Goal: Transaction & Acquisition: Book appointment/travel/reservation

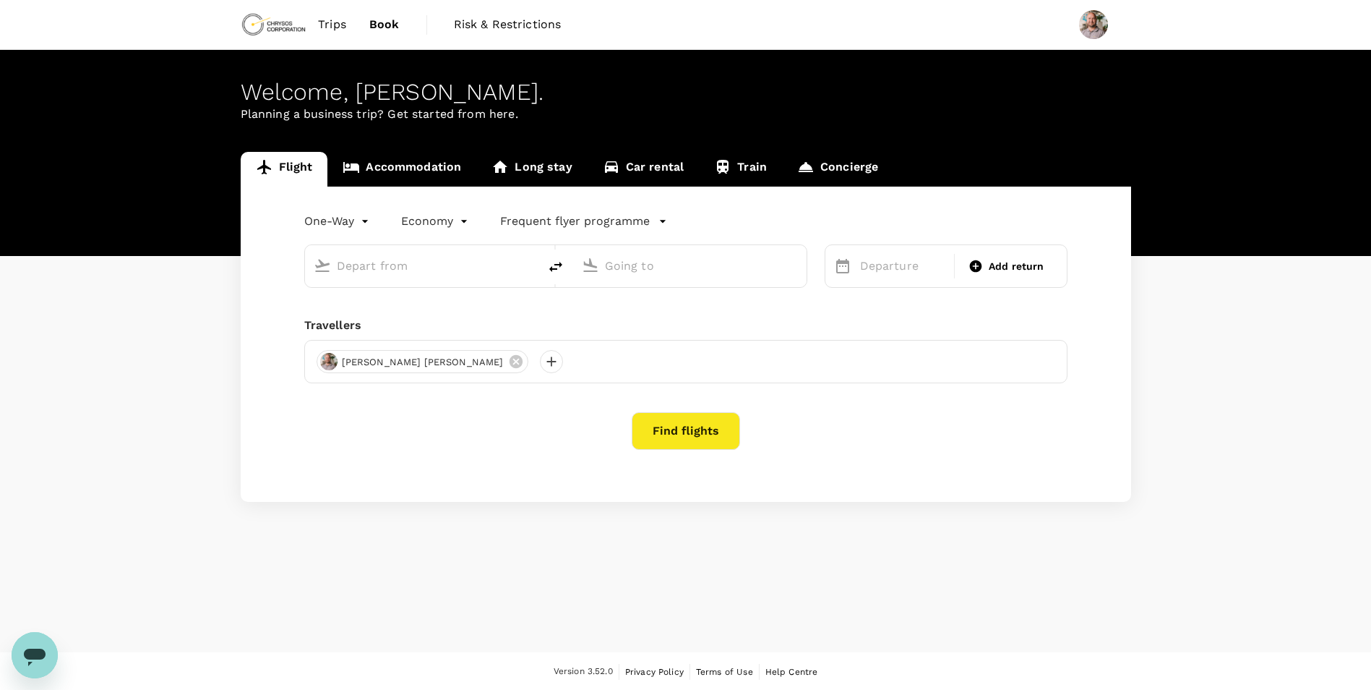
type input "roundtrip"
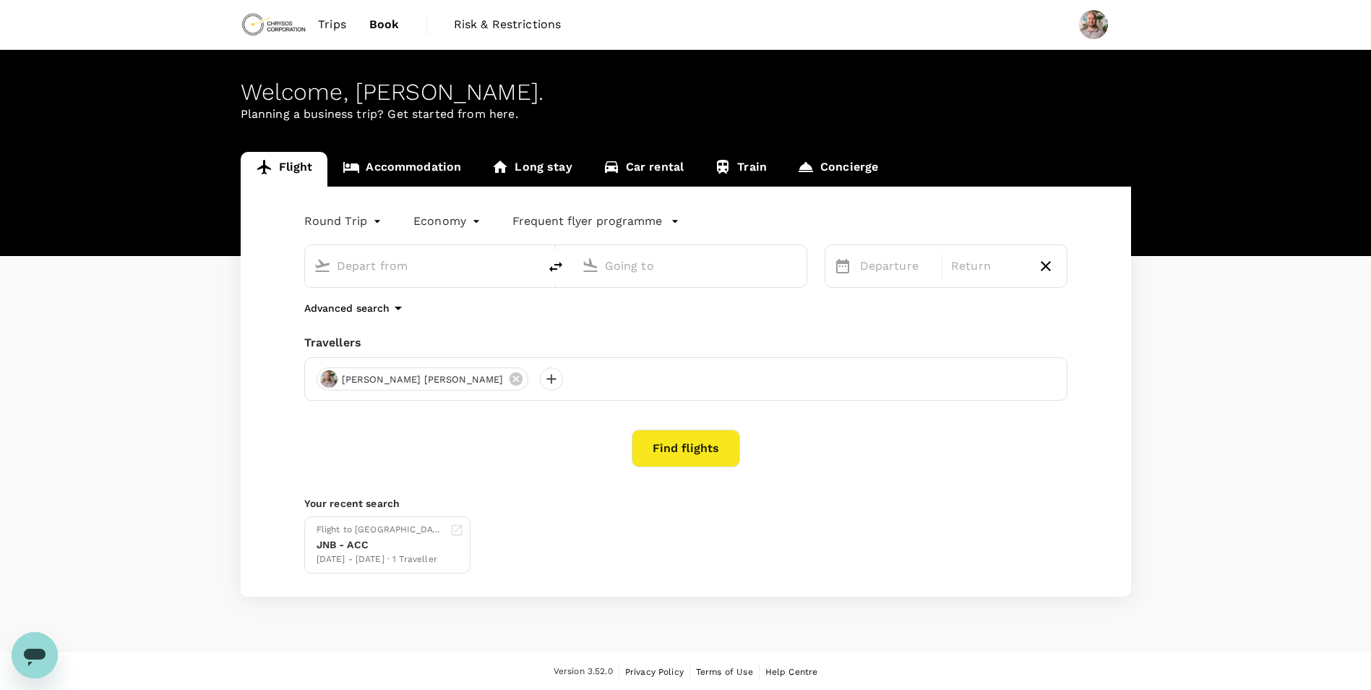
type input "OR Tambo Intl (JNB)"
type input "Kotoka Intl (ACC)"
click at [868, 264] on div "[DATE]" at bounding box center [896, 266] width 85 height 29
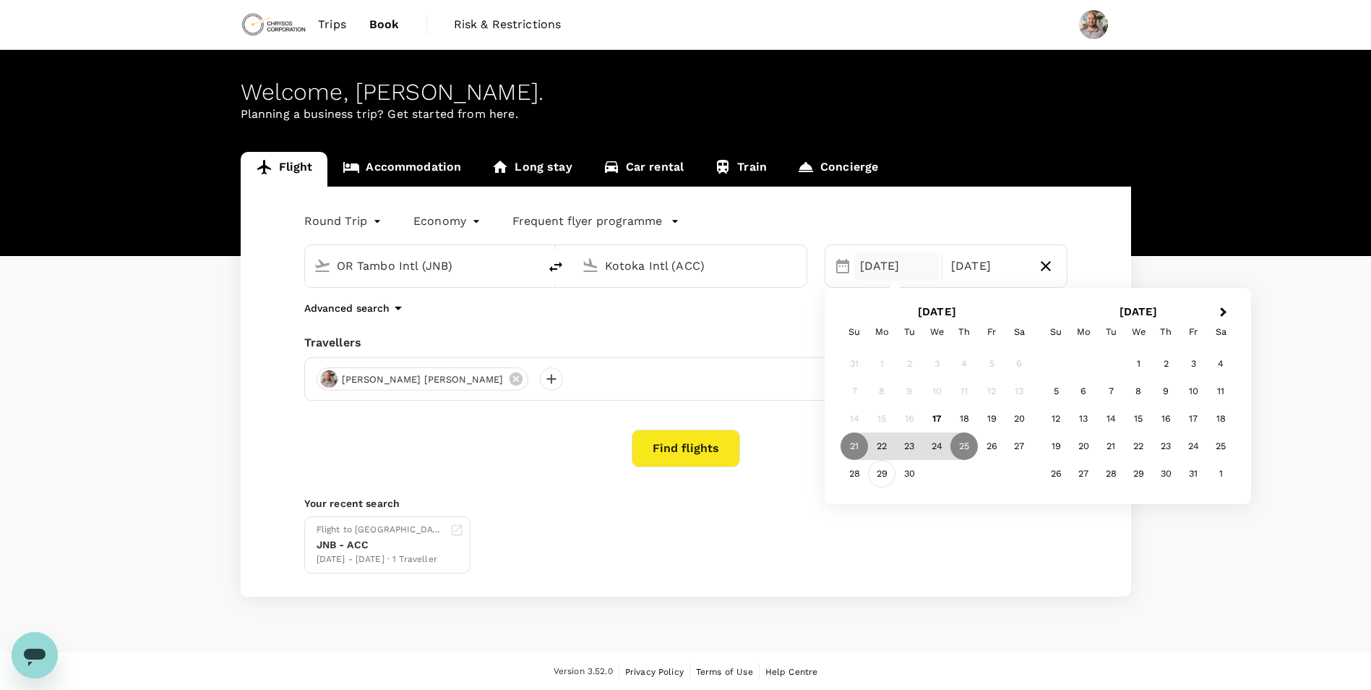
click at [879, 469] on div "29" at bounding box center [881, 473] width 27 height 27
click at [914, 448] on div "23" at bounding box center [909, 445] width 27 height 27
click at [910, 471] on div "30" at bounding box center [909, 473] width 27 height 27
click at [882, 270] on div "[DATE]" at bounding box center [896, 266] width 85 height 29
click at [858, 479] on div "28" at bounding box center [854, 473] width 27 height 27
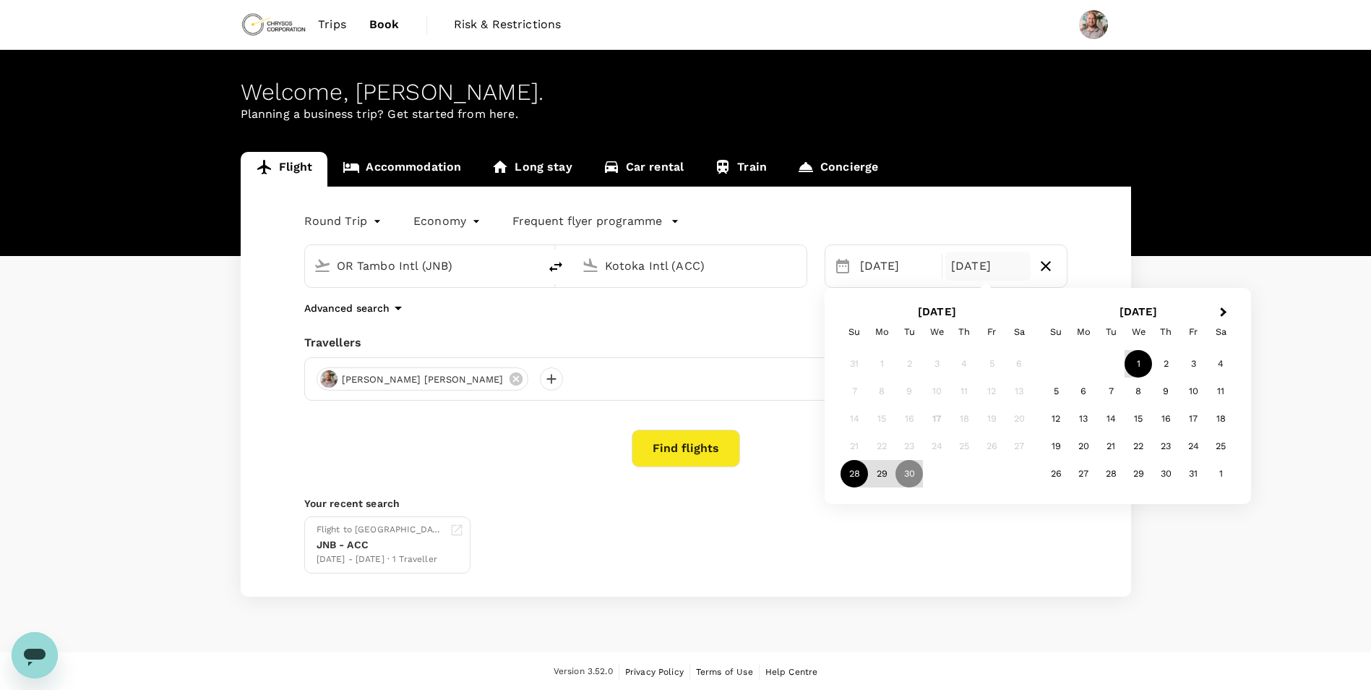
click at [1132, 367] on div "1" at bounding box center [1138, 363] width 27 height 27
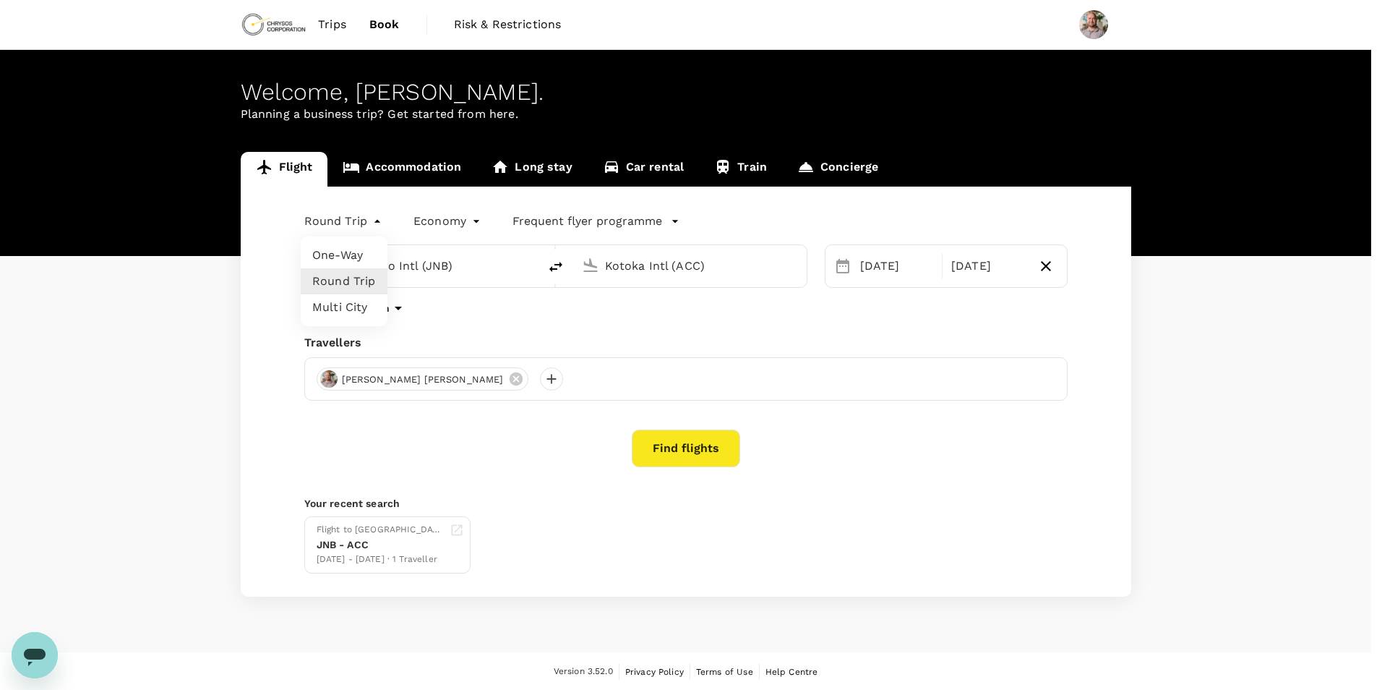
click at [374, 223] on body "Trips Book Risk & Restrictions Welcome , [PERSON_NAME] . Planning a business tr…" at bounding box center [691, 345] width 1382 height 691
click at [351, 254] on li "One-Way" at bounding box center [344, 255] width 87 height 26
type input "oneway"
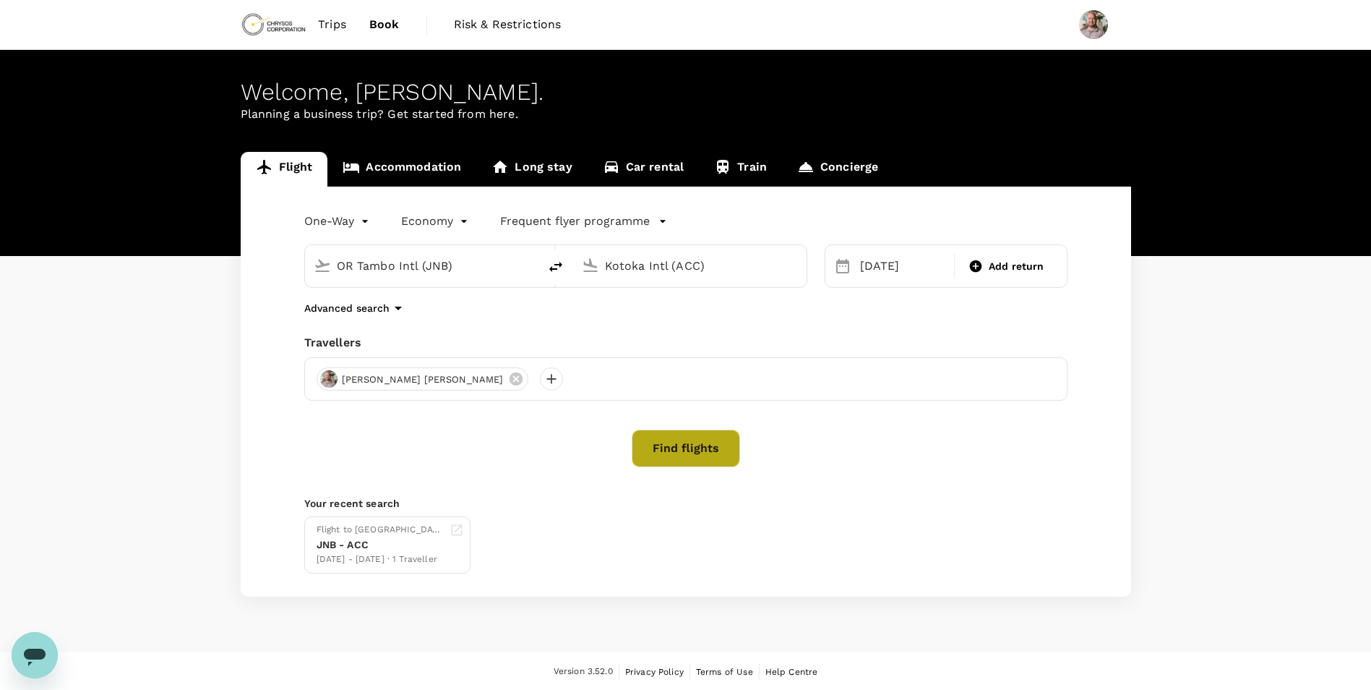
click at [685, 450] on button "Find flights" at bounding box center [686, 448] width 108 height 38
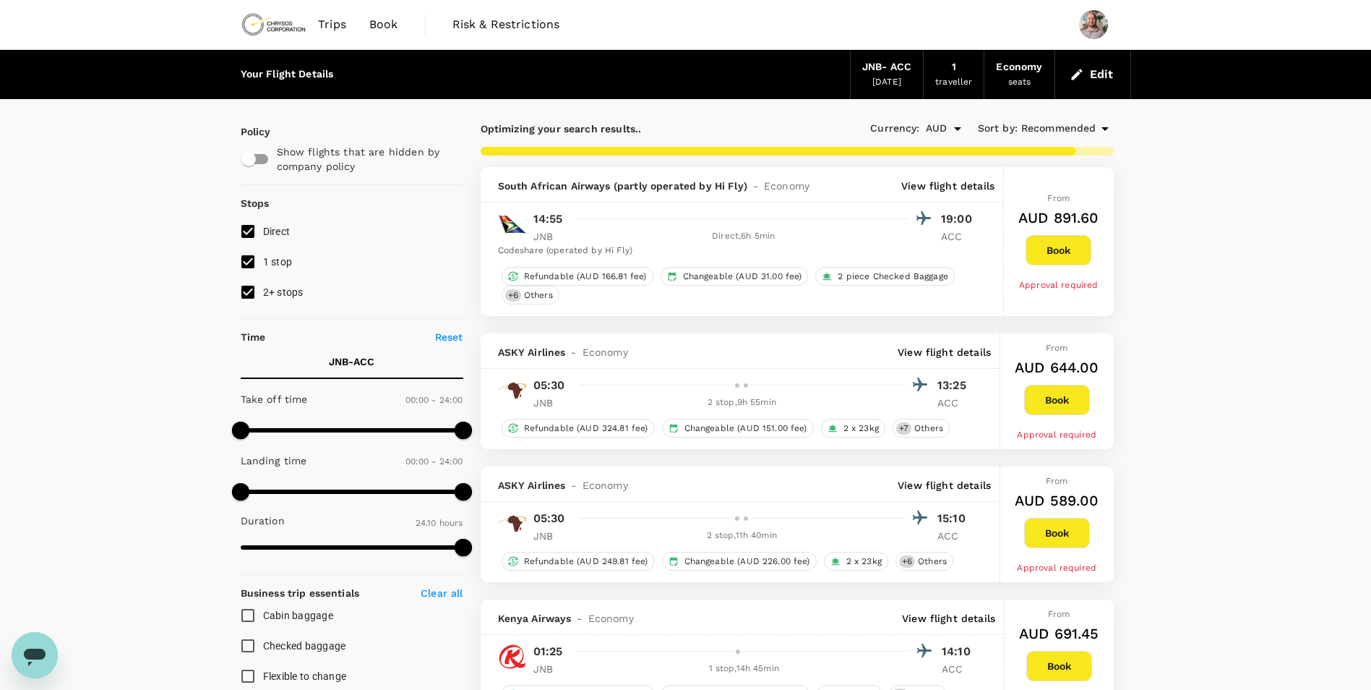
type input "3015"
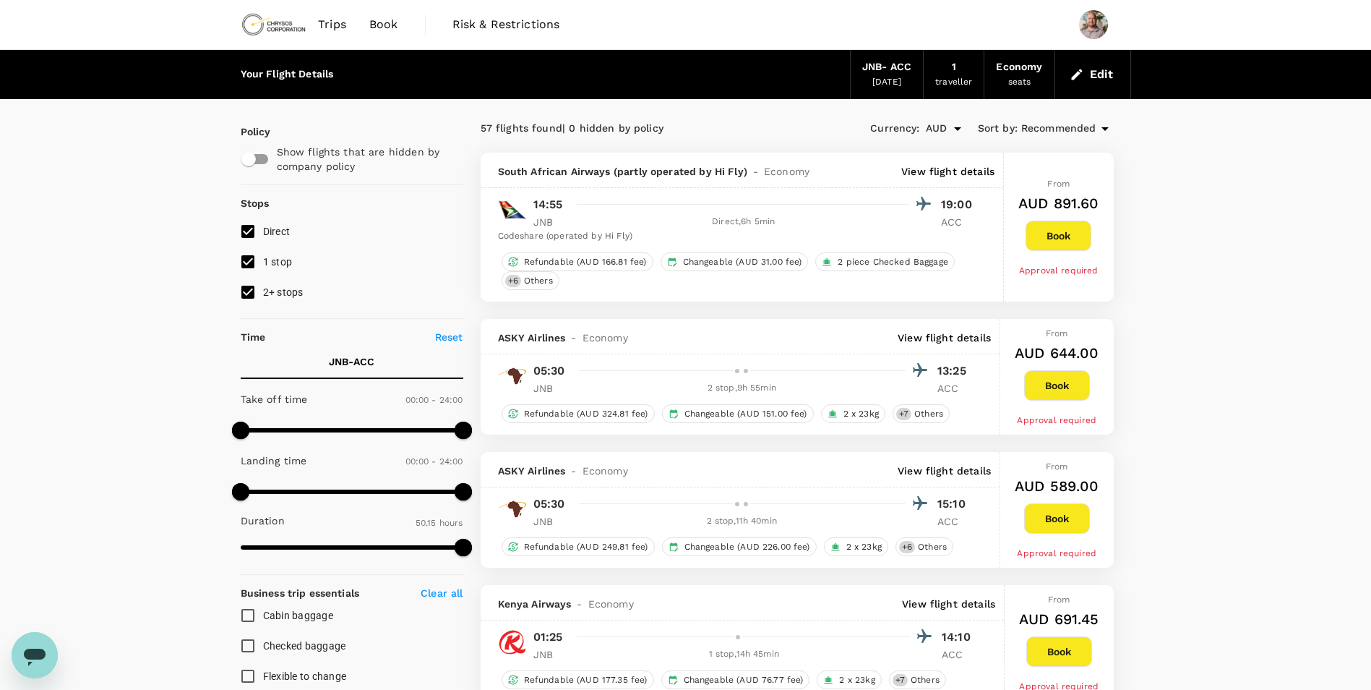
click at [247, 265] on input "1 stop" at bounding box center [248, 261] width 30 height 30
checkbox input "false"
click at [248, 291] on input "2+ stops" at bounding box center [248, 292] width 30 height 30
checkbox input "false"
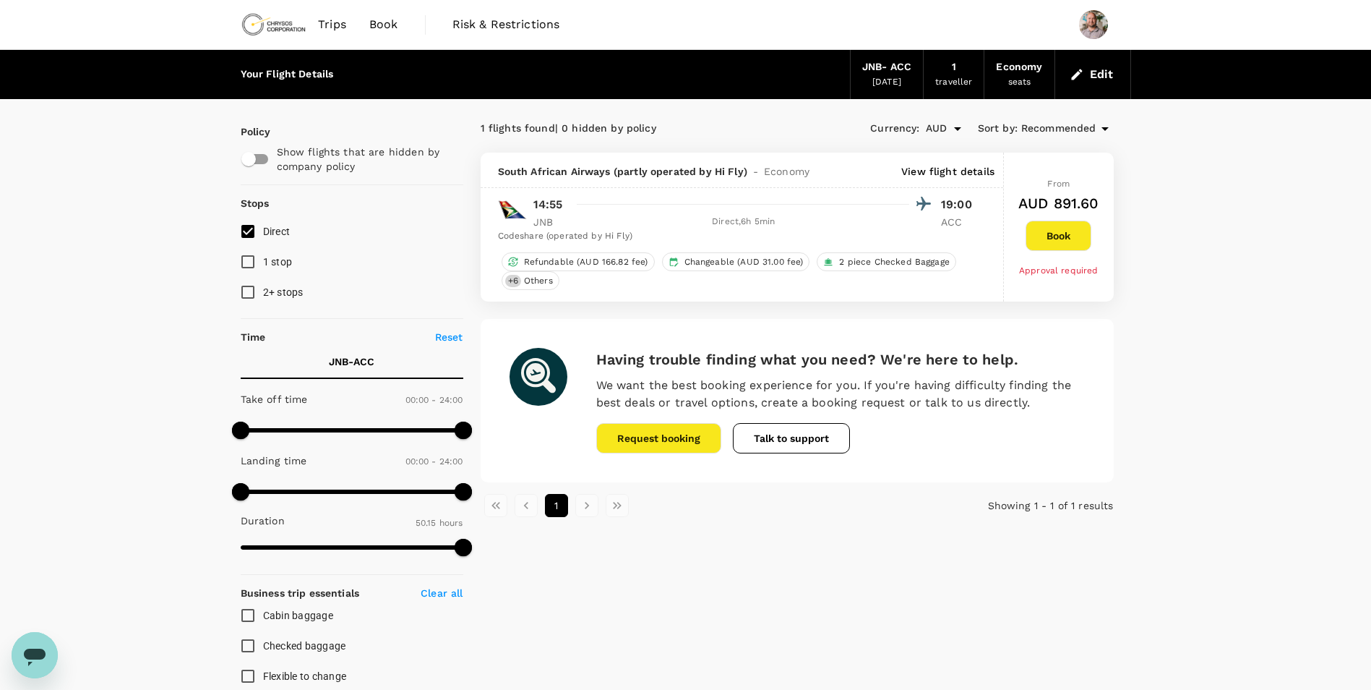
click at [880, 77] on div "[DATE]" at bounding box center [886, 82] width 29 height 14
click at [892, 64] on div "JNB - ACC" at bounding box center [886, 67] width 49 height 16
click at [963, 90] on div "1 traveller" at bounding box center [954, 74] width 61 height 49
click at [947, 77] on div "traveller" at bounding box center [953, 82] width 37 height 14
click at [1099, 80] on button "Edit" at bounding box center [1093, 74] width 52 height 23
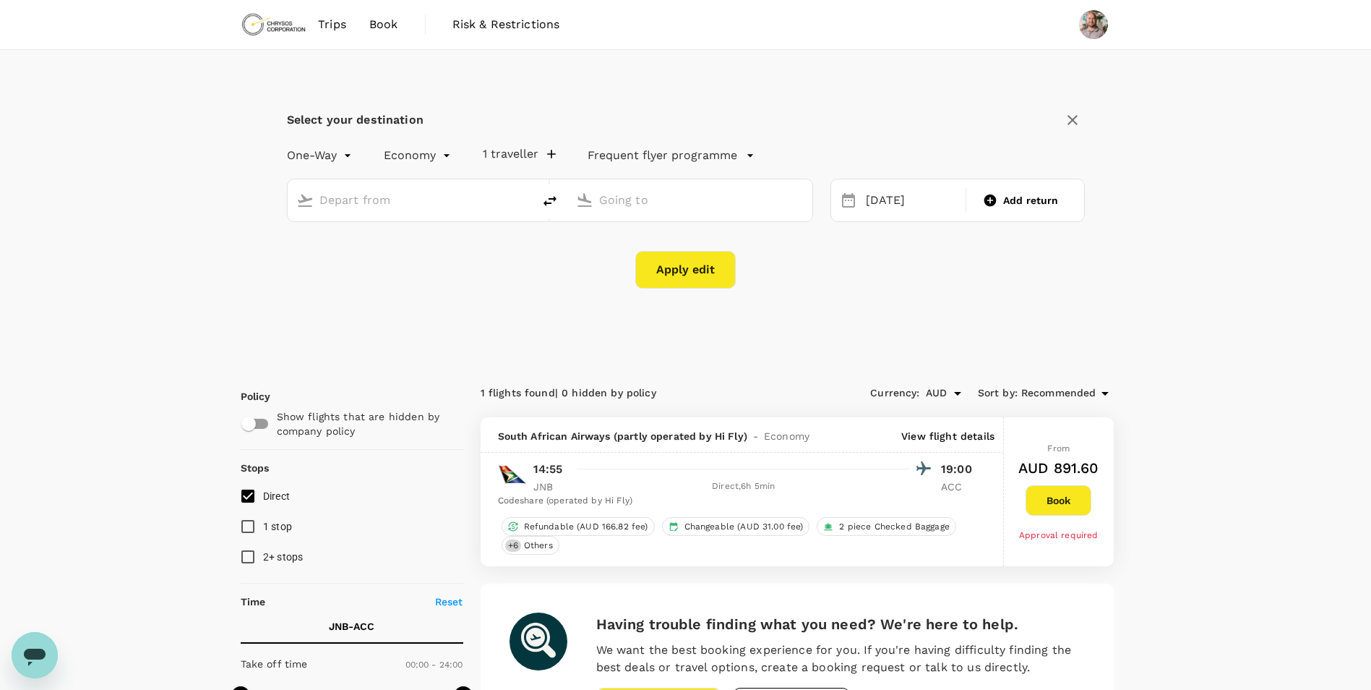
type input "OR Tambo Intl (JNB)"
type input "Kotoka Intl (ACC)"
click at [891, 201] on div "[DATE]" at bounding box center [911, 200] width 103 height 28
click at [886, 405] on div "29" at bounding box center [887, 406] width 27 height 27
click at [708, 270] on button "Apply edit" at bounding box center [685, 270] width 100 height 38
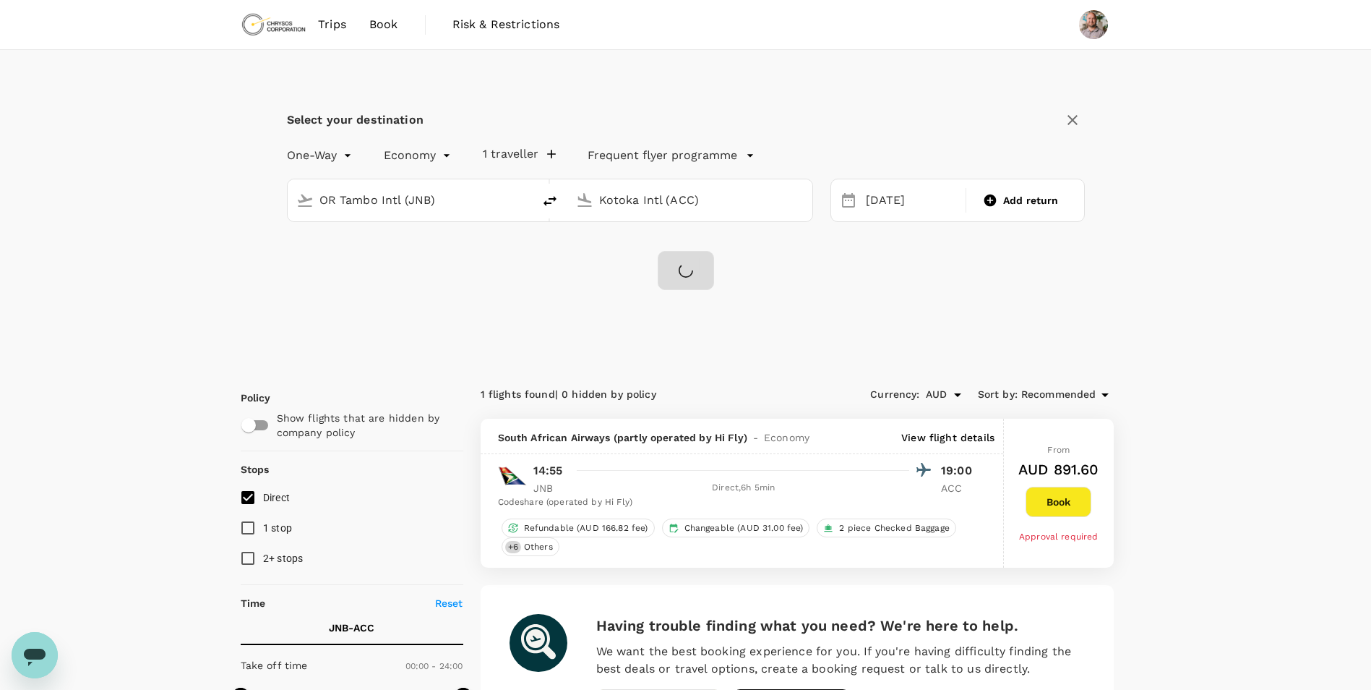
checkbox input "false"
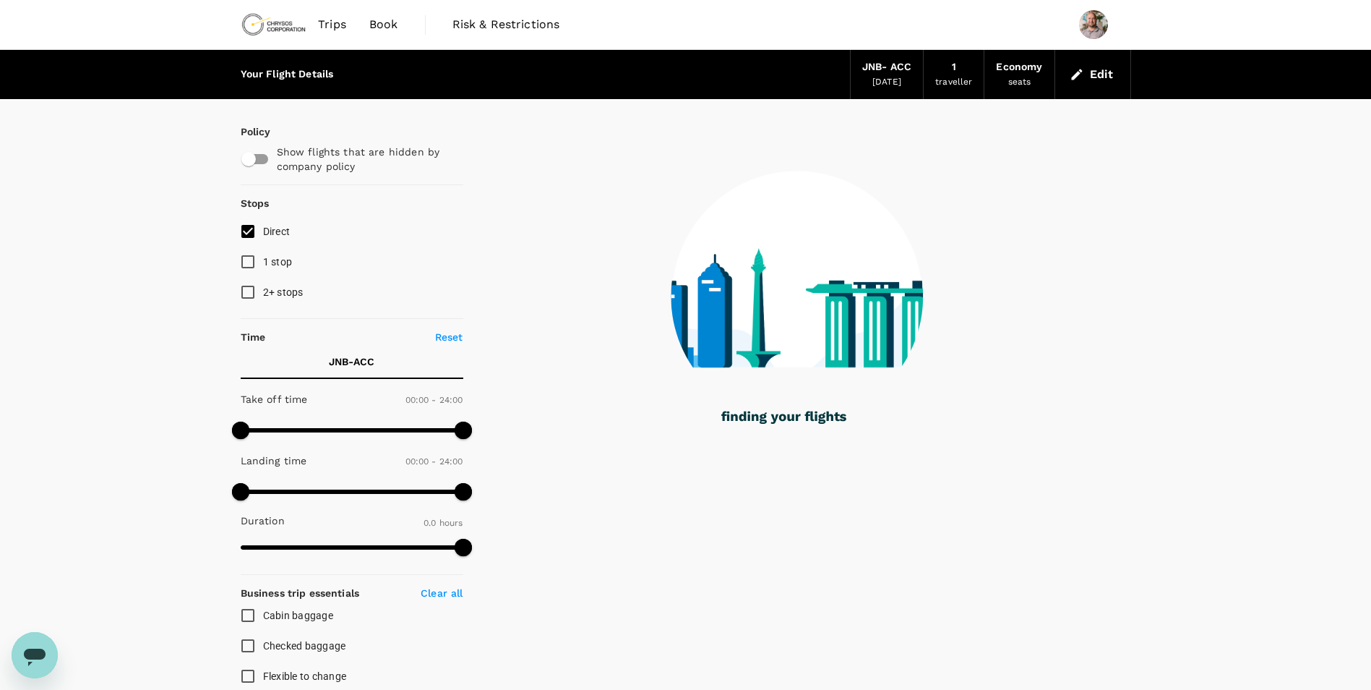
type input "1440"
checkbox input "true"
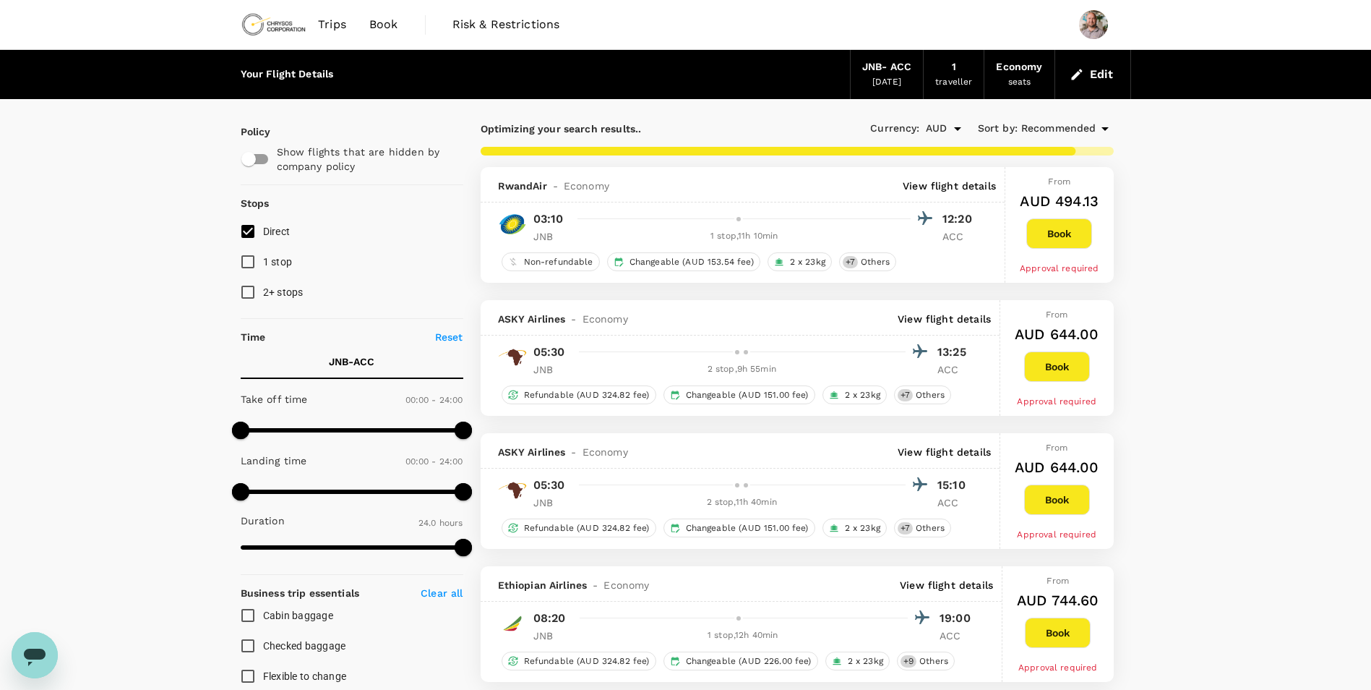
type input "3080"
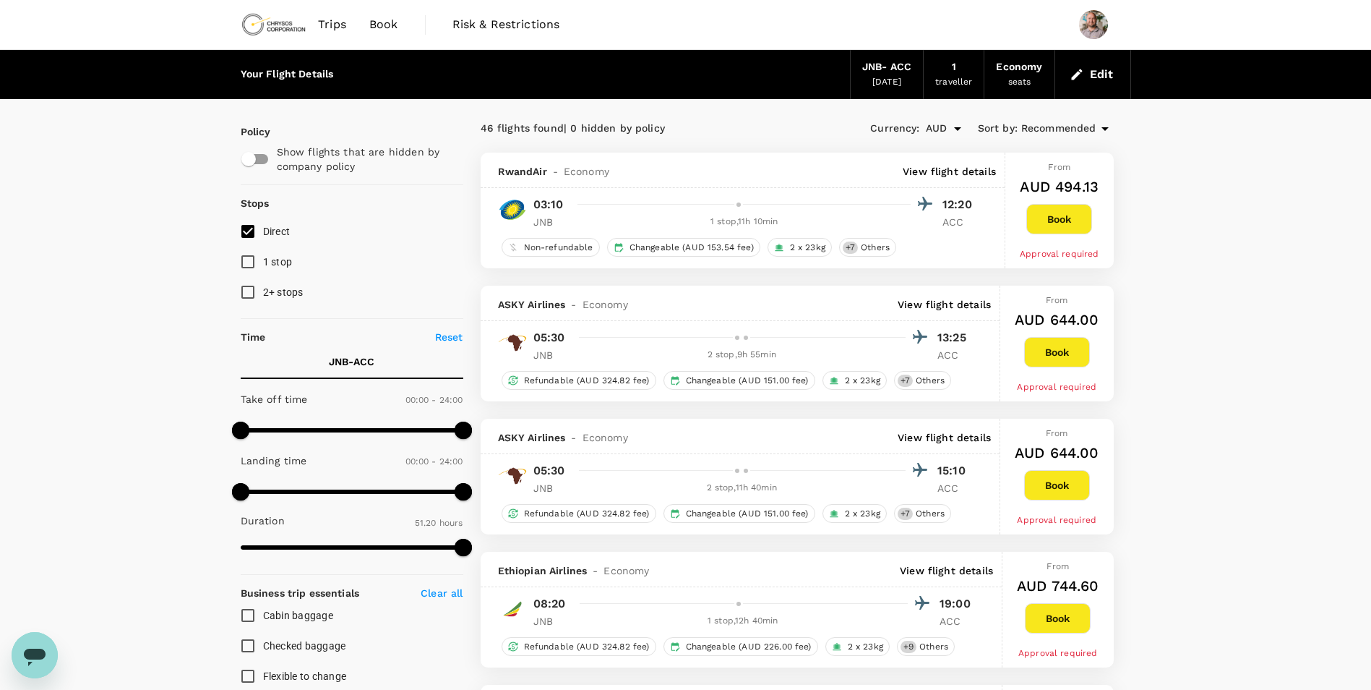
click at [880, 80] on div "[DATE]" at bounding box center [886, 82] width 29 height 14
click at [1084, 70] on icon "button" at bounding box center [1077, 74] width 14 height 14
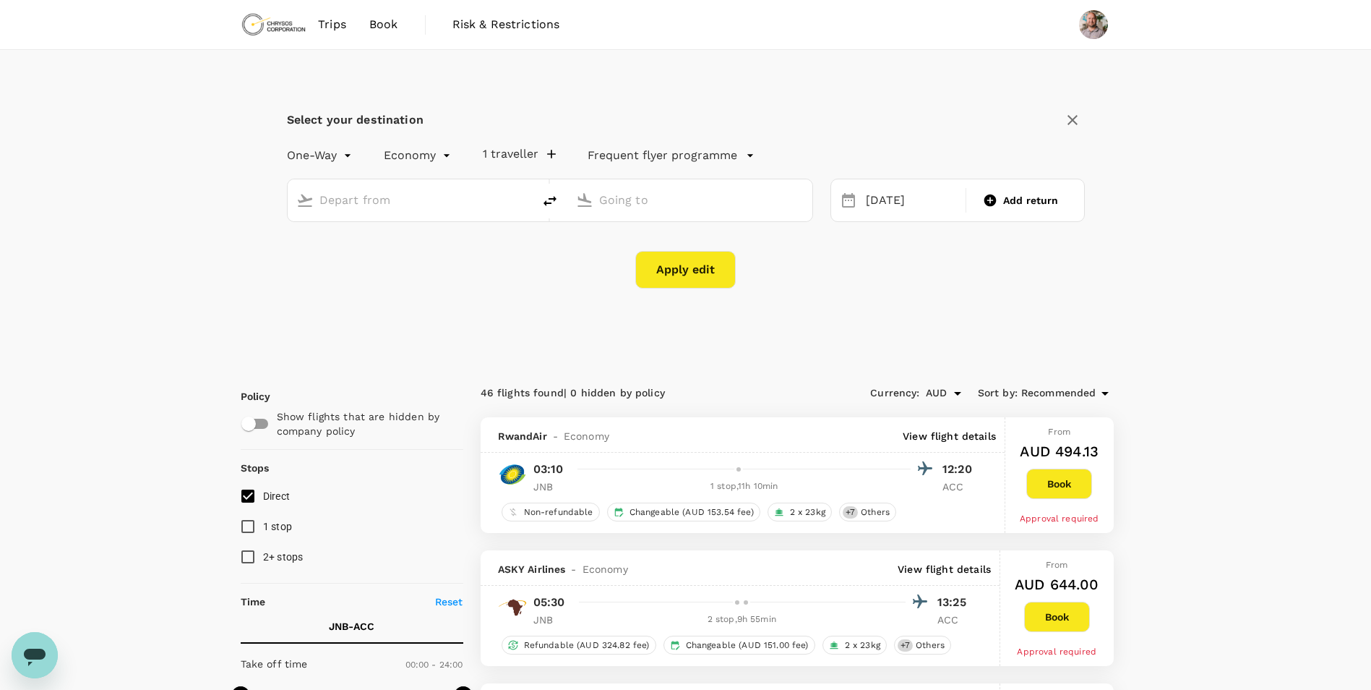
type input "OR Tambo Intl (JNB)"
type input "Kotoka Intl (ACC)"
click at [899, 196] on div "[DATE]" at bounding box center [911, 200] width 103 height 28
click at [1065, 327] on div "5" at bounding box center [1061, 324] width 27 height 27
click at [699, 278] on button "Apply edit" at bounding box center [685, 270] width 100 height 38
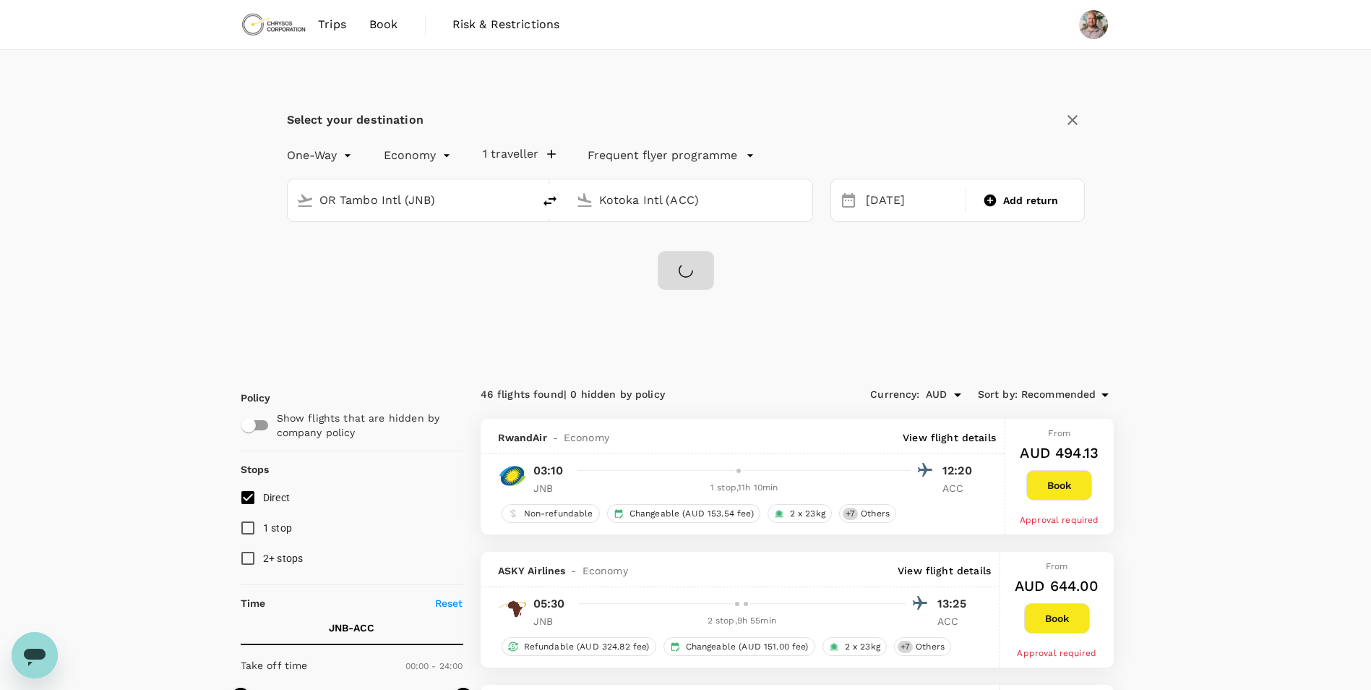
checkbox input "false"
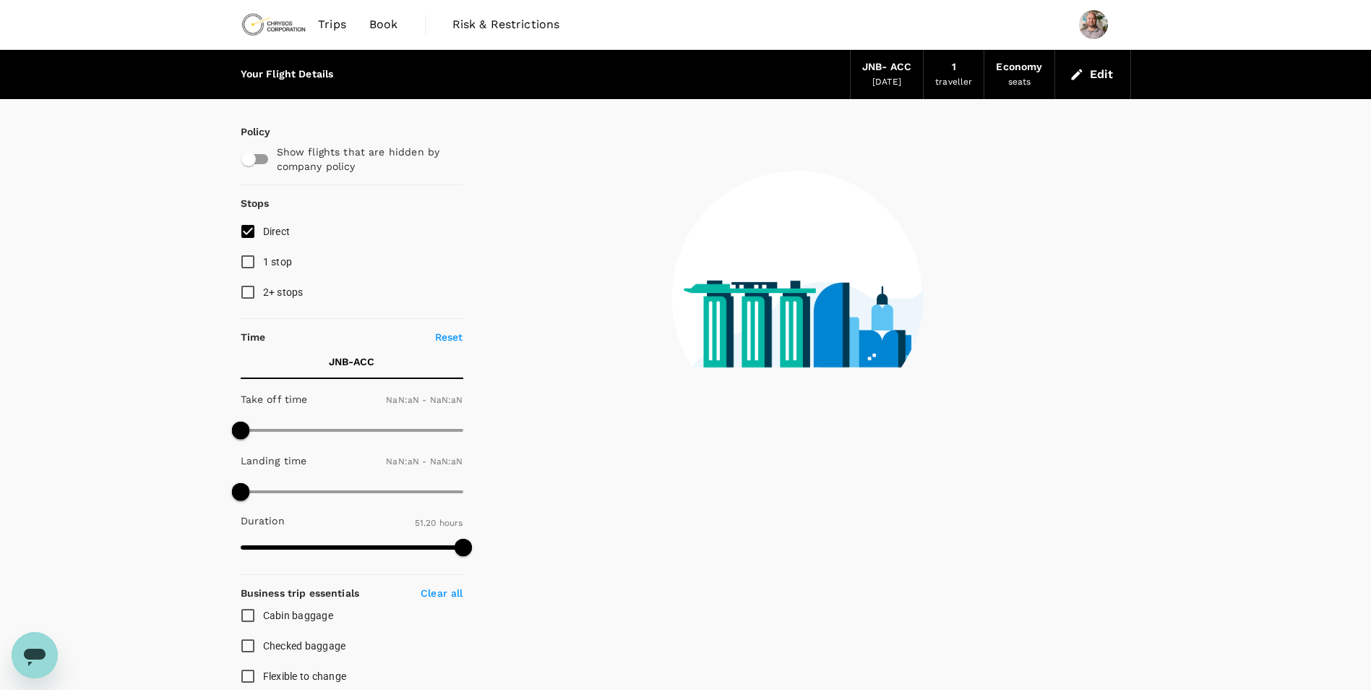
type input "1440"
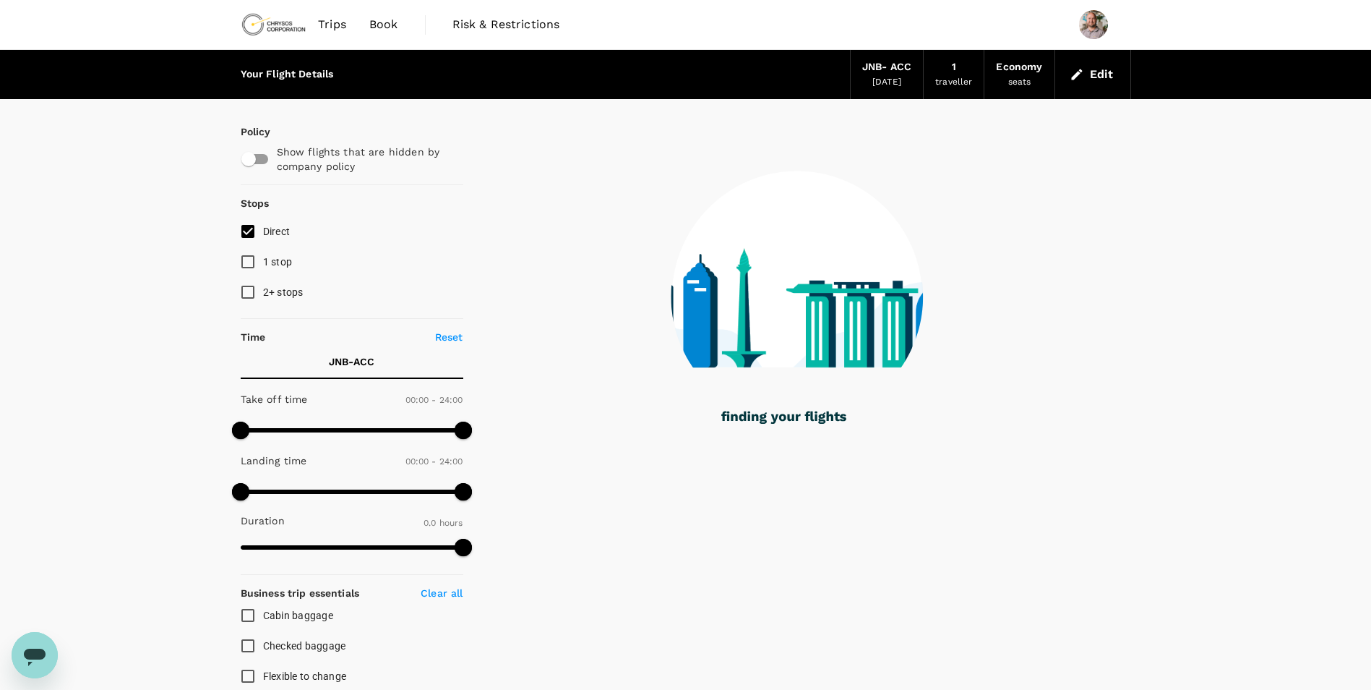
type input "1440"
checkbox input "true"
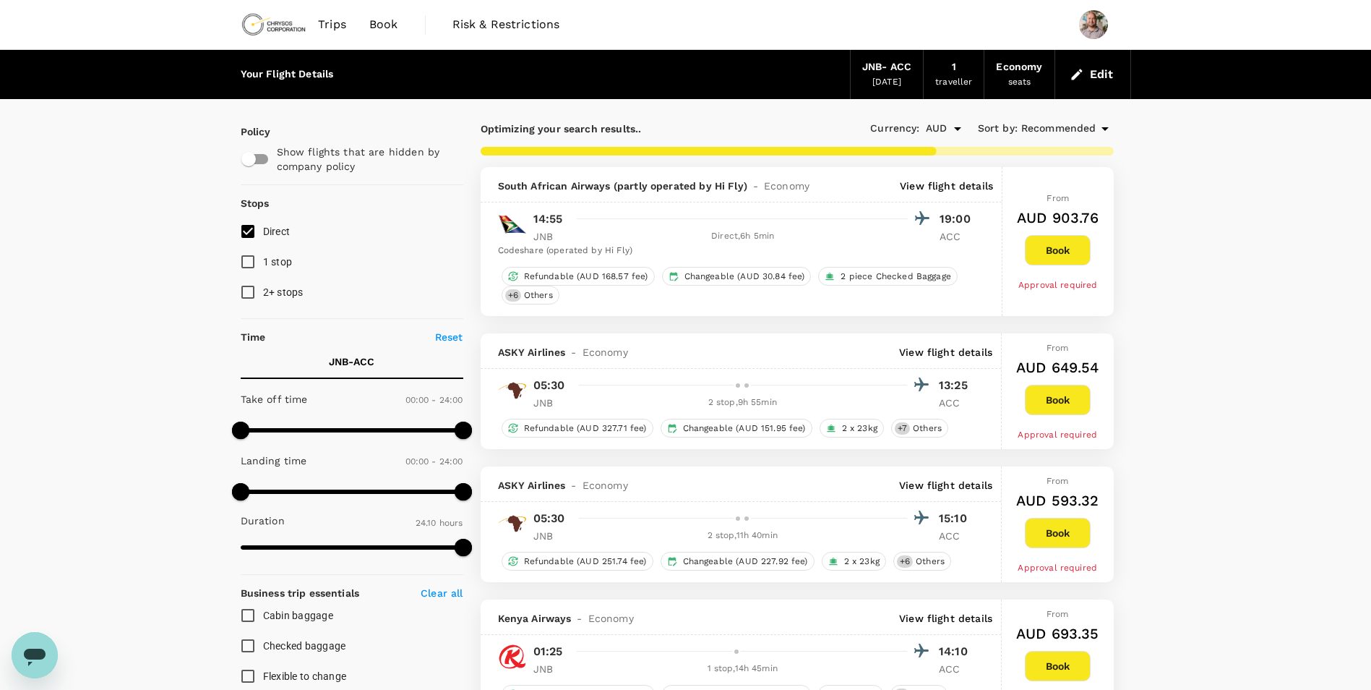
type input "3015"
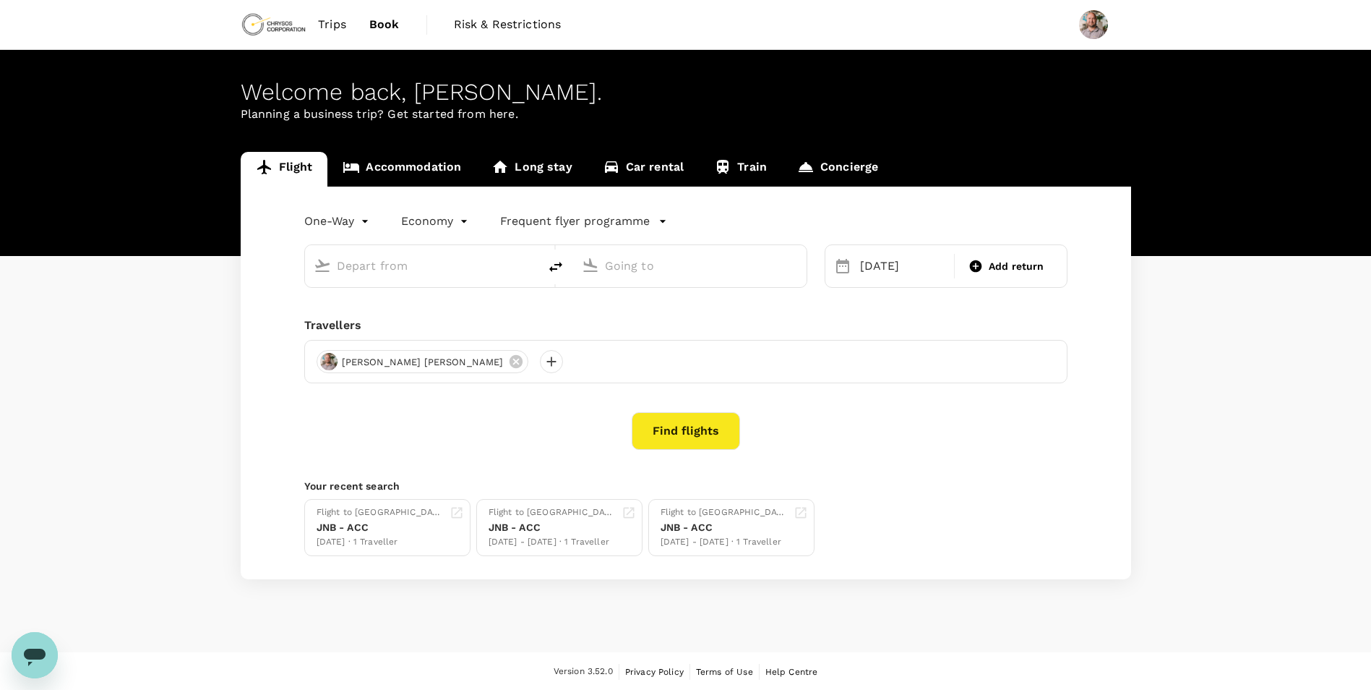
type input "OR Tambo Intl (JNB)"
type input "Kotoka Intl (ACC)"
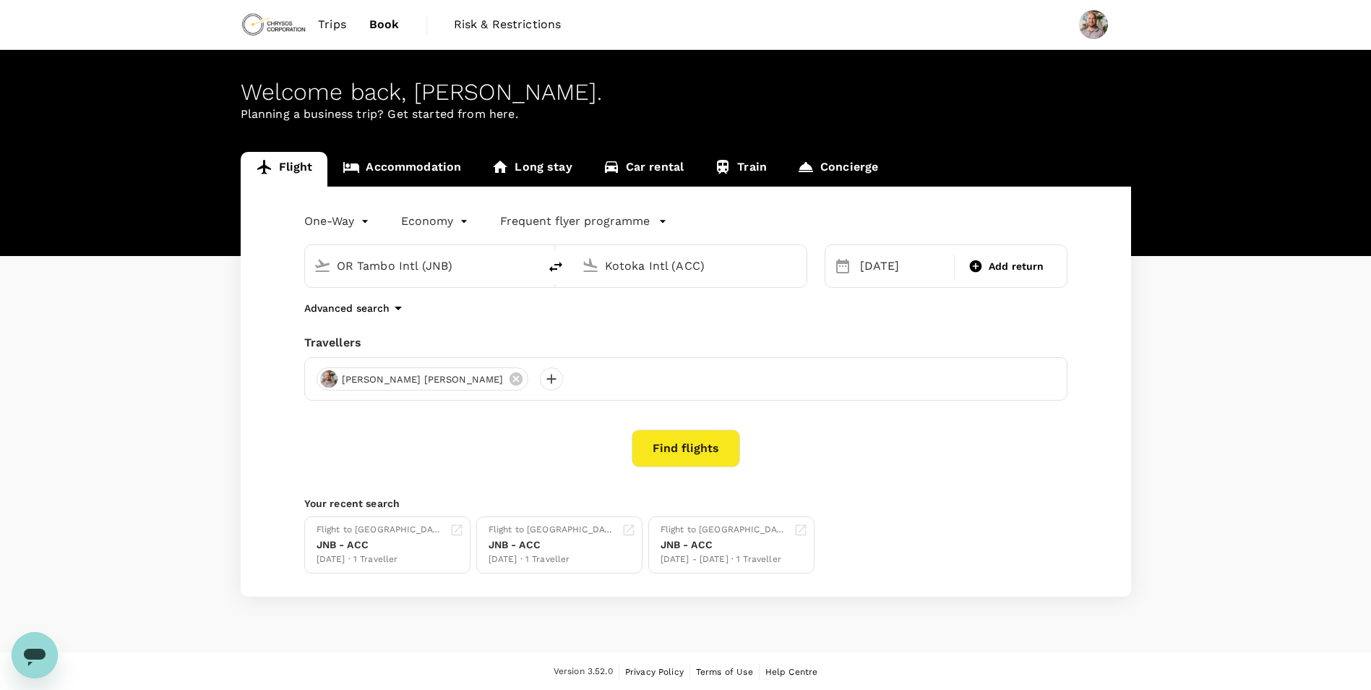
click at [466, 274] on input "OR Tambo Intl (JNB)" at bounding box center [422, 265] width 171 height 22
click at [465, 316] on p "Kotoka Intl" at bounding box center [440, 308] width 283 height 14
type input "Kotoka Intl (ACC)"
click at [705, 263] on input "Kotoka Intl (ACC)" at bounding box center [690, 265] width 171 height 22
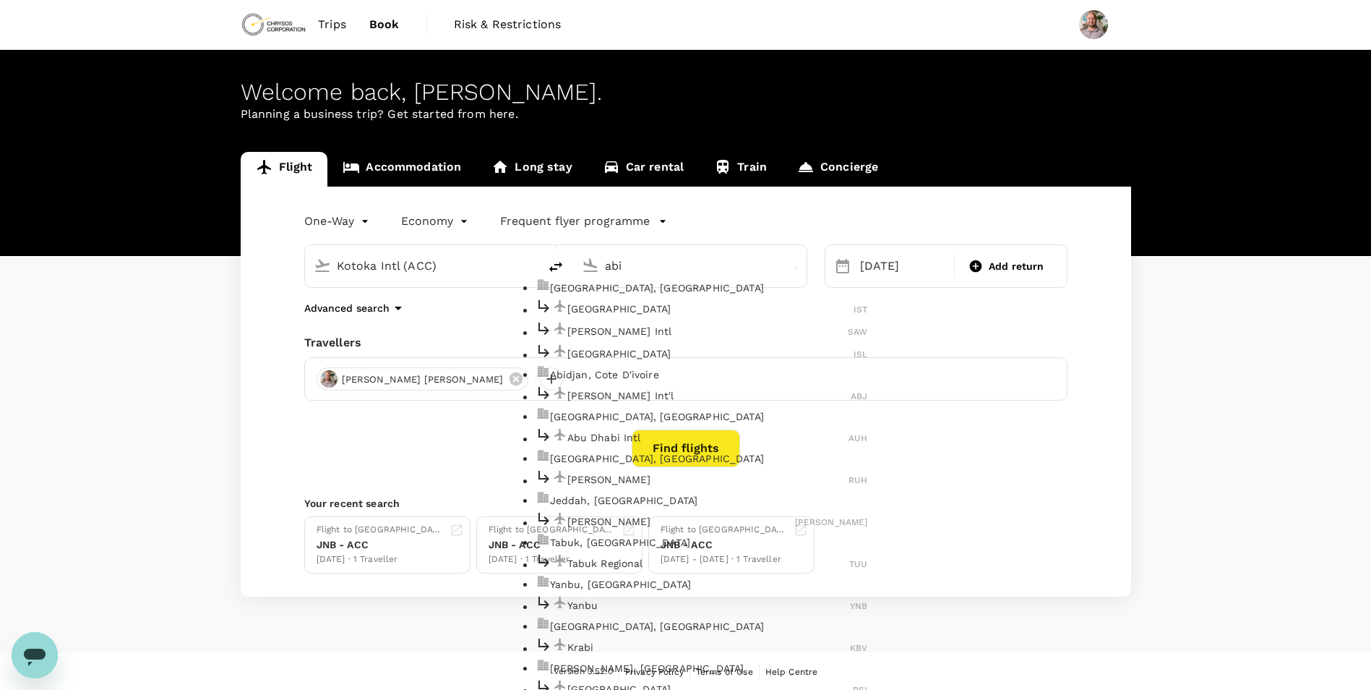
click at [684, 403] on p "[PERSON_NAME] Int'l" at bounding box center [709, 395] width 284 height 14
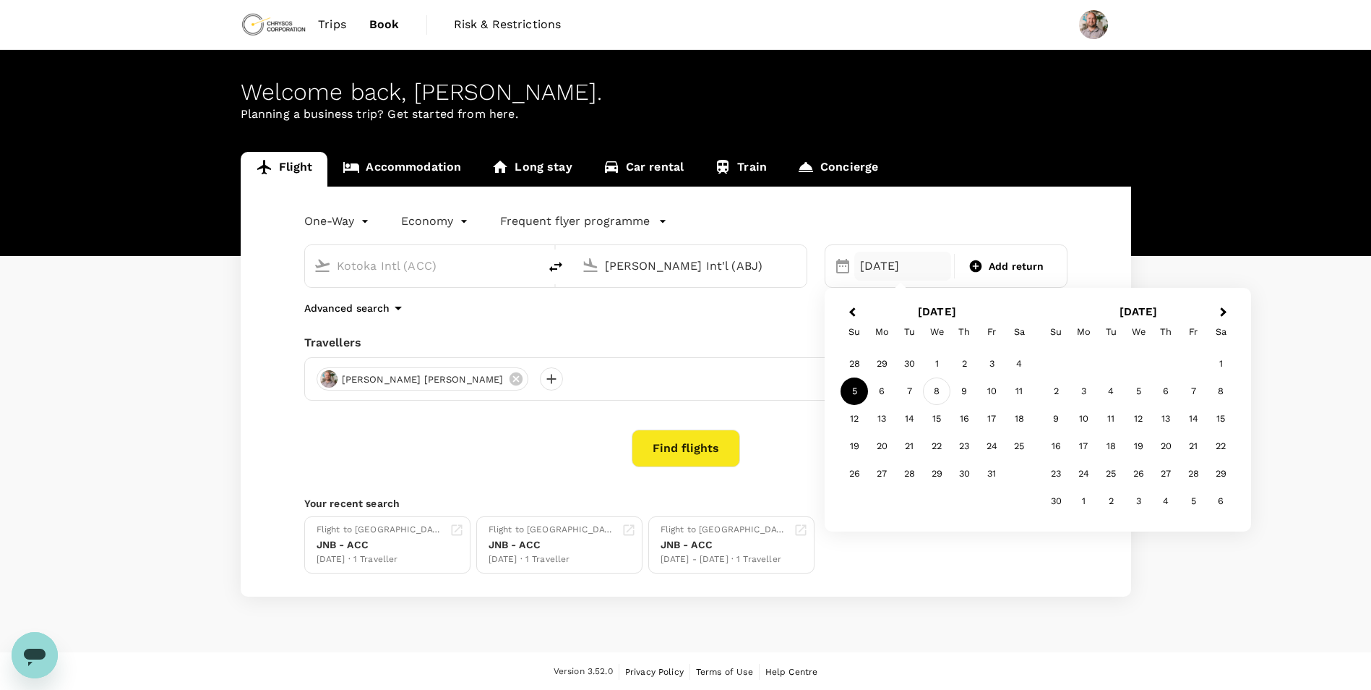
type input "[PERSON_NAME] Int'l (ABJ)"
click at [932, 387] on div "8" at bounding box center [936, 390] width 27 height 27
click at [865, 264] on div "[DATE]" at bounding box center [903, 266] width 98 height 29
click at [540, 378] on div at bounding box center [551, 378] width 23 height 23
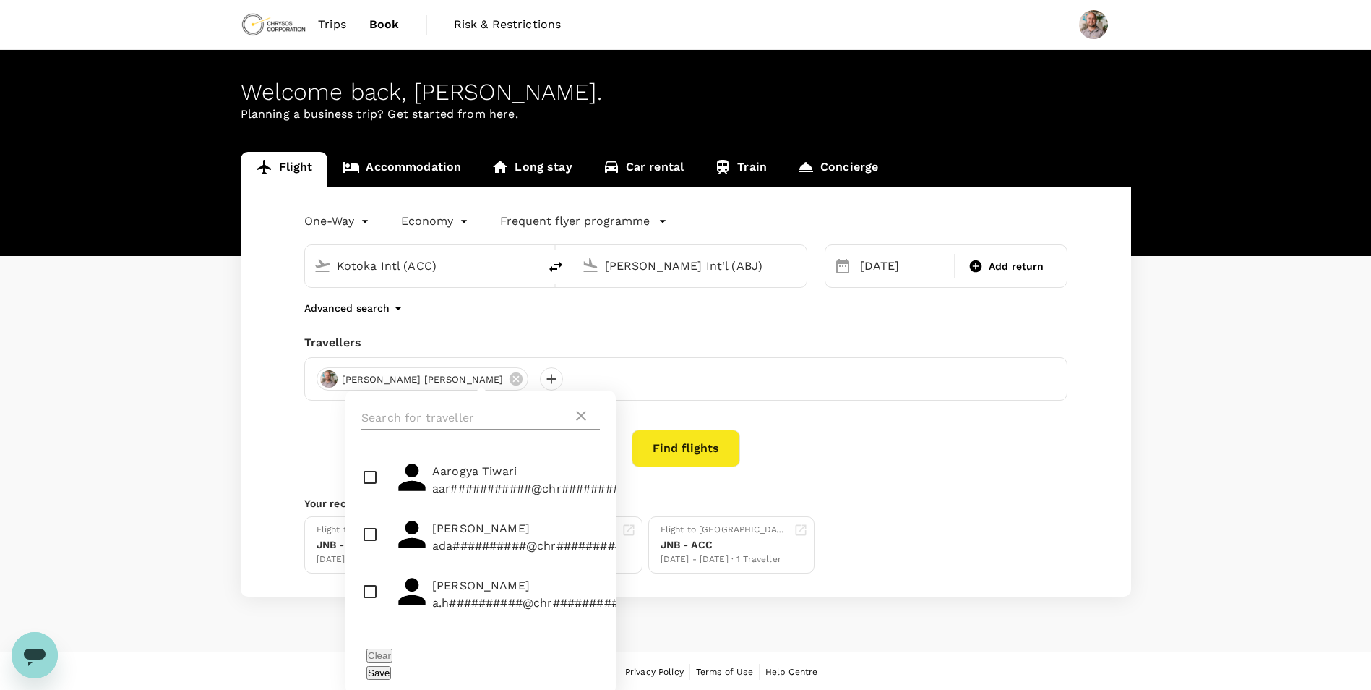
click at [473, 412] on input "text" at bounding box center [466, 417] width 211 height 23
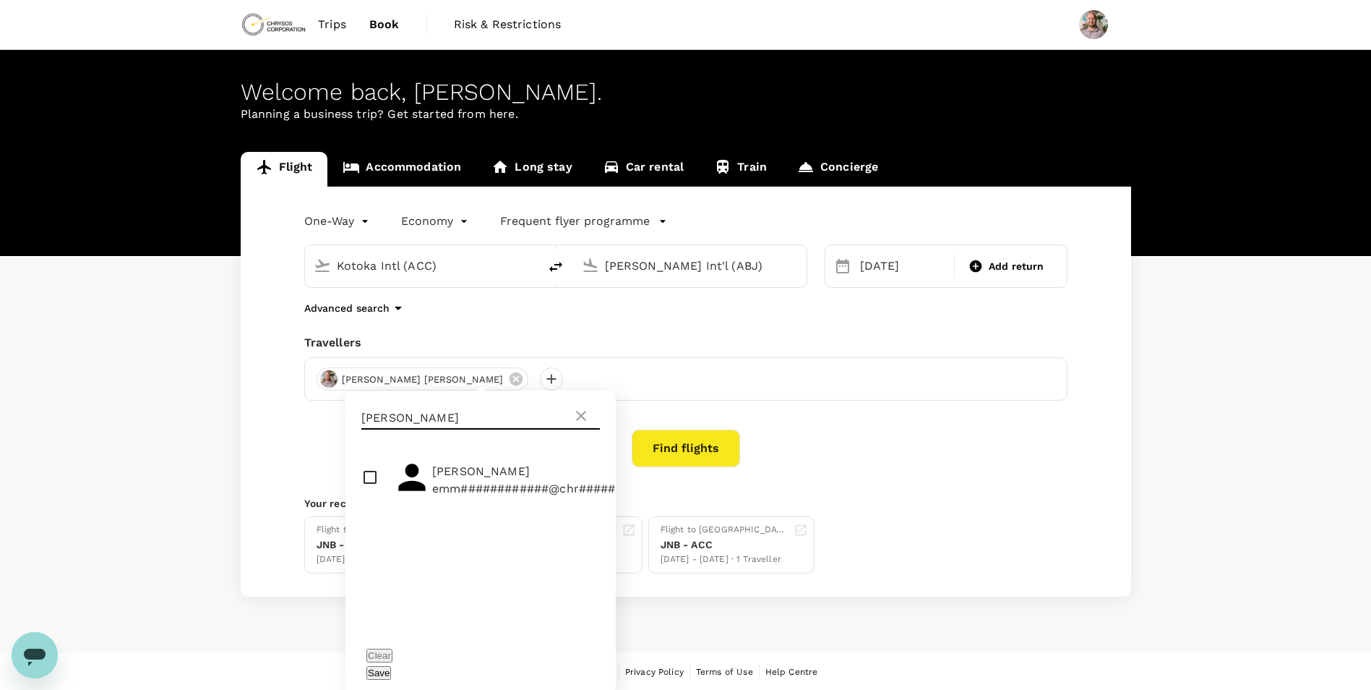
type input "[PERSON_NAME]"
click at [364, 474] on input "checkbox" at bounding box center [481, 479] width 270 height 57
checkbox input "true"
click at [391, 666] on button "Save" at bounding box center [378, 673] width 25 height 14
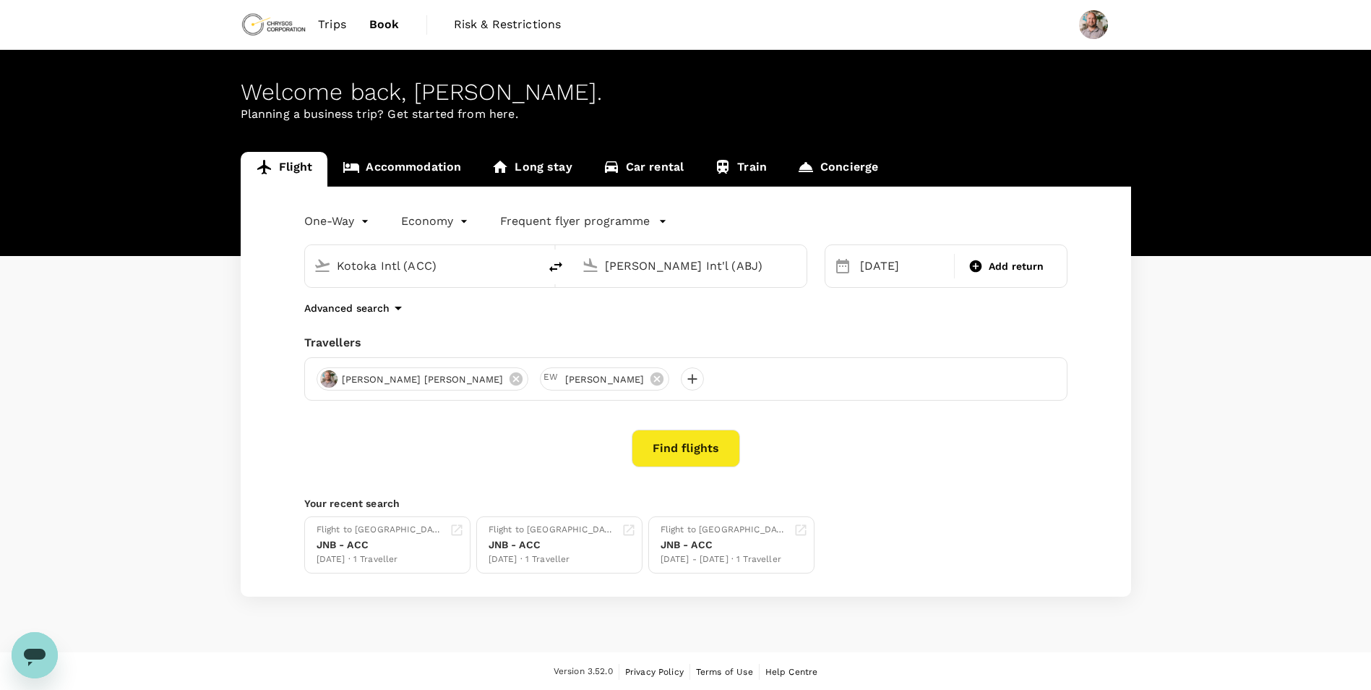
click at [678, 460] on button "Find flights" at bounding box center [686, 448] width 108 height 38
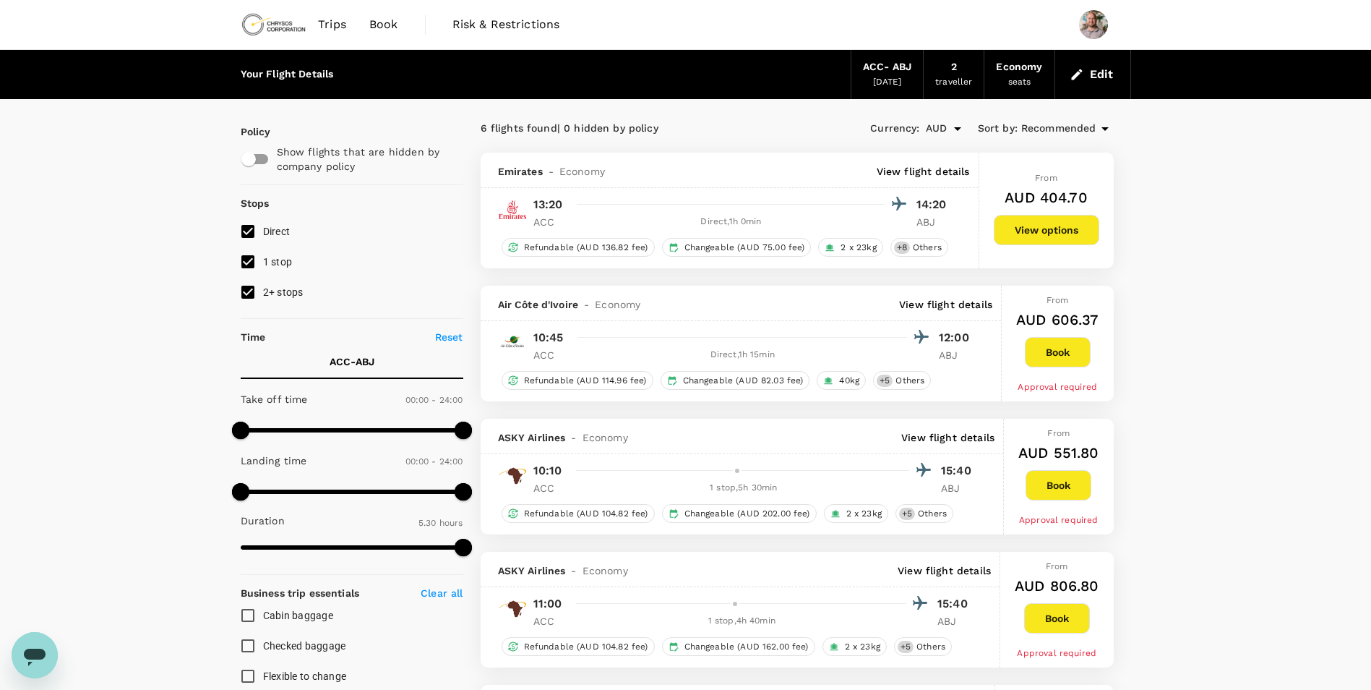
click at [336, 20] on span "Trips" at bounding box center [332, 24] width 28 height 17
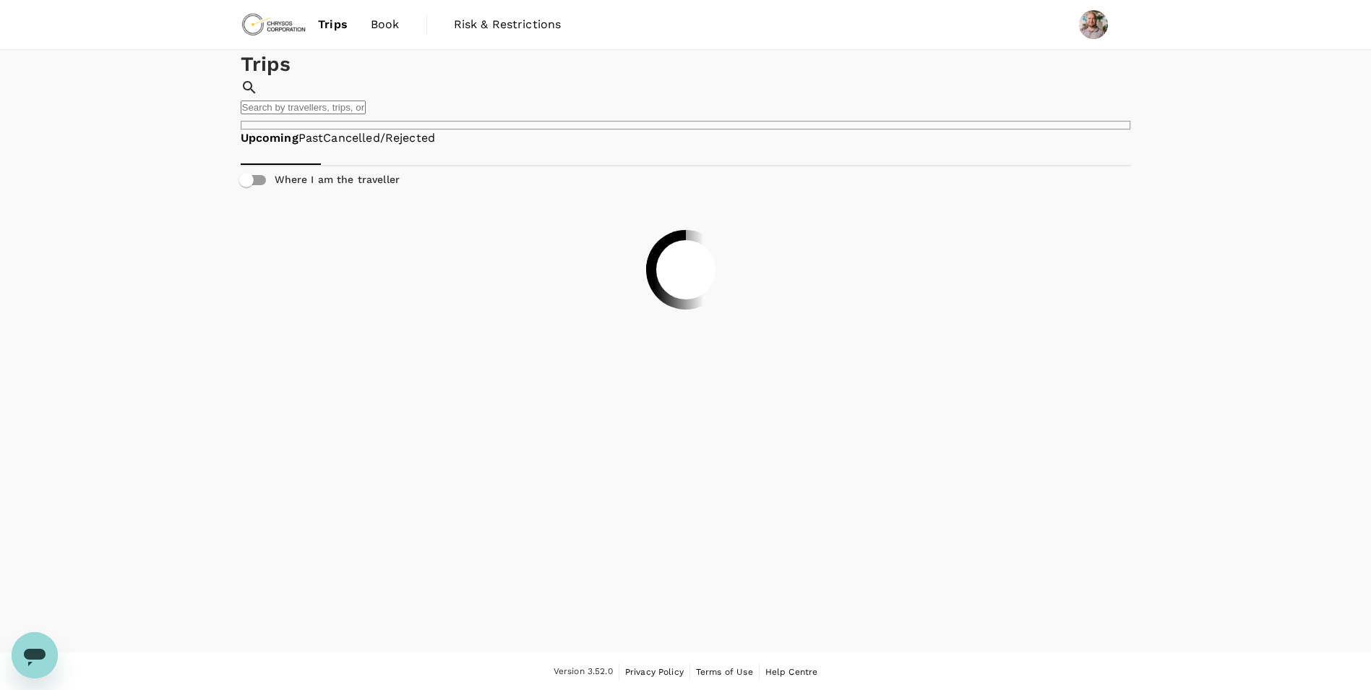
click at [373, 23] on span "Book" at bounding box center [385, 24] width 29 height 17
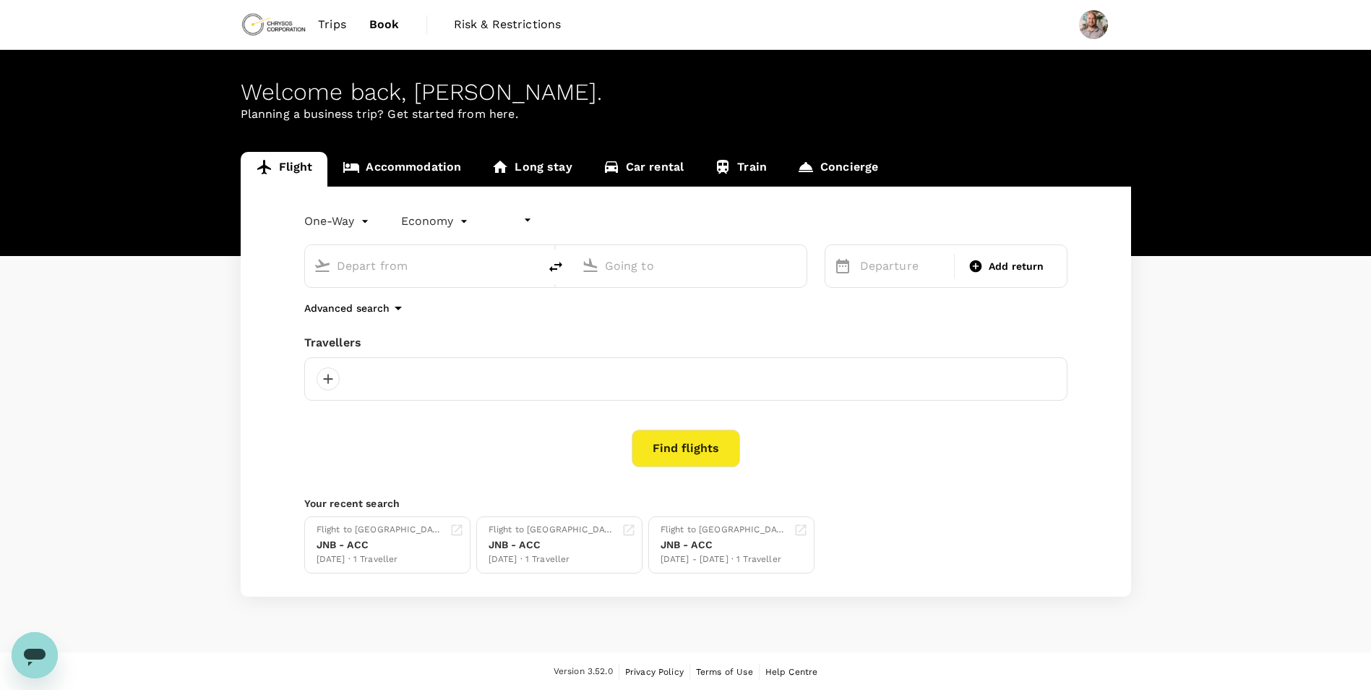
type input "undefined, undefined (any)"
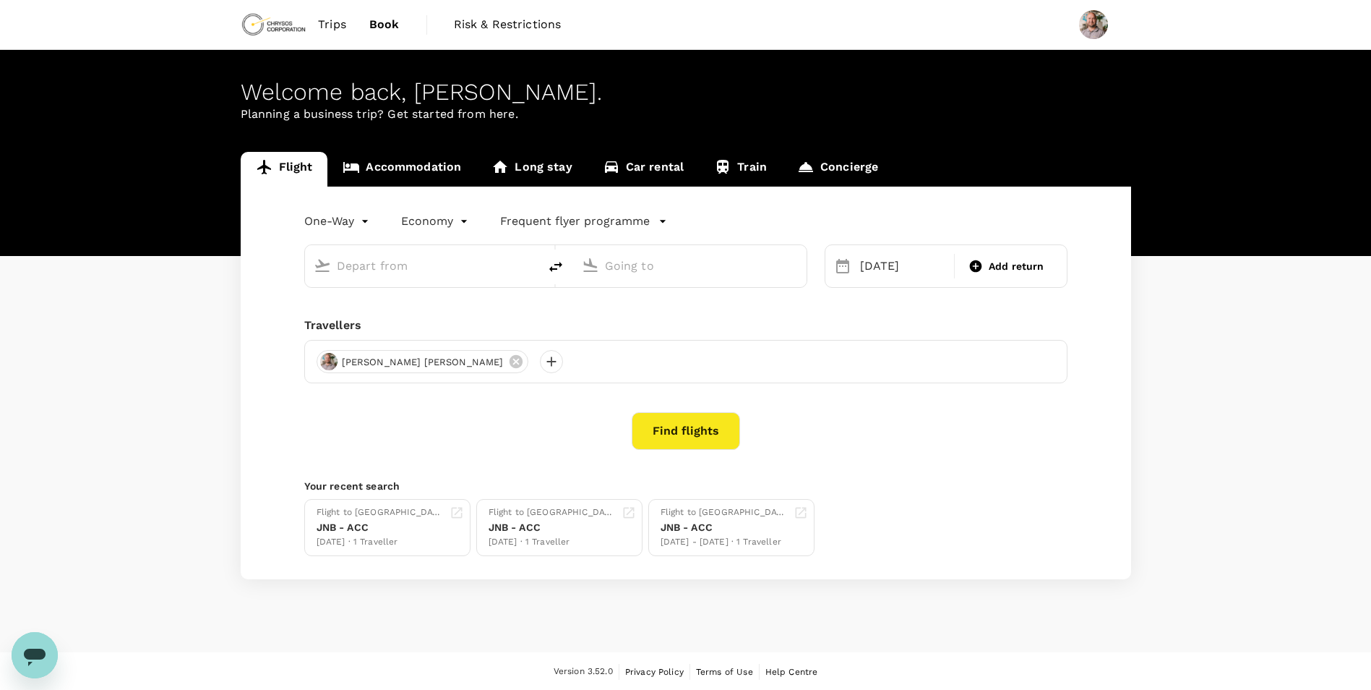
type input "Kotoka Intl (ACC)"
type input "[PERSON_NAME] Int'l (ABJ)"
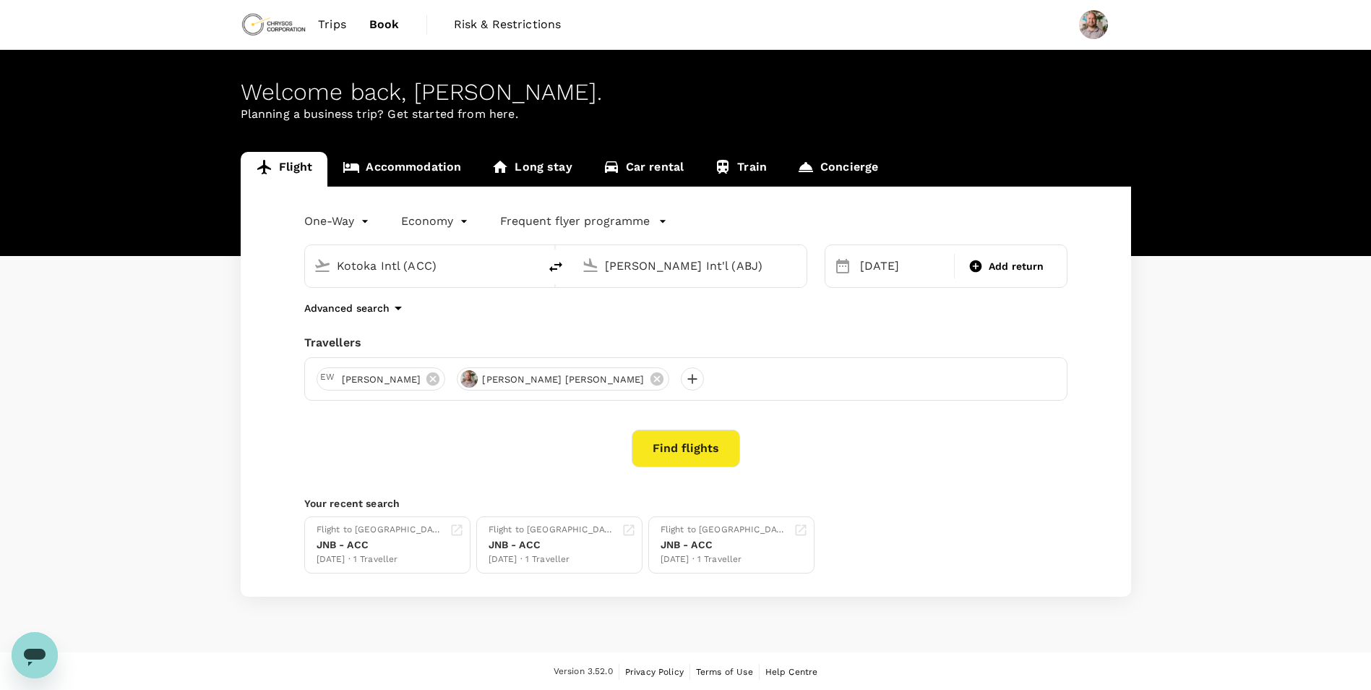
drag, startPoint x: 474, startPoint y: 270, endPoint x: 330, endPoint y: 261, distance: 144.2
click at [331, 261] on div "Kotoka Intl (ACC)" at bounding box center [430, 263] width 199 height 29
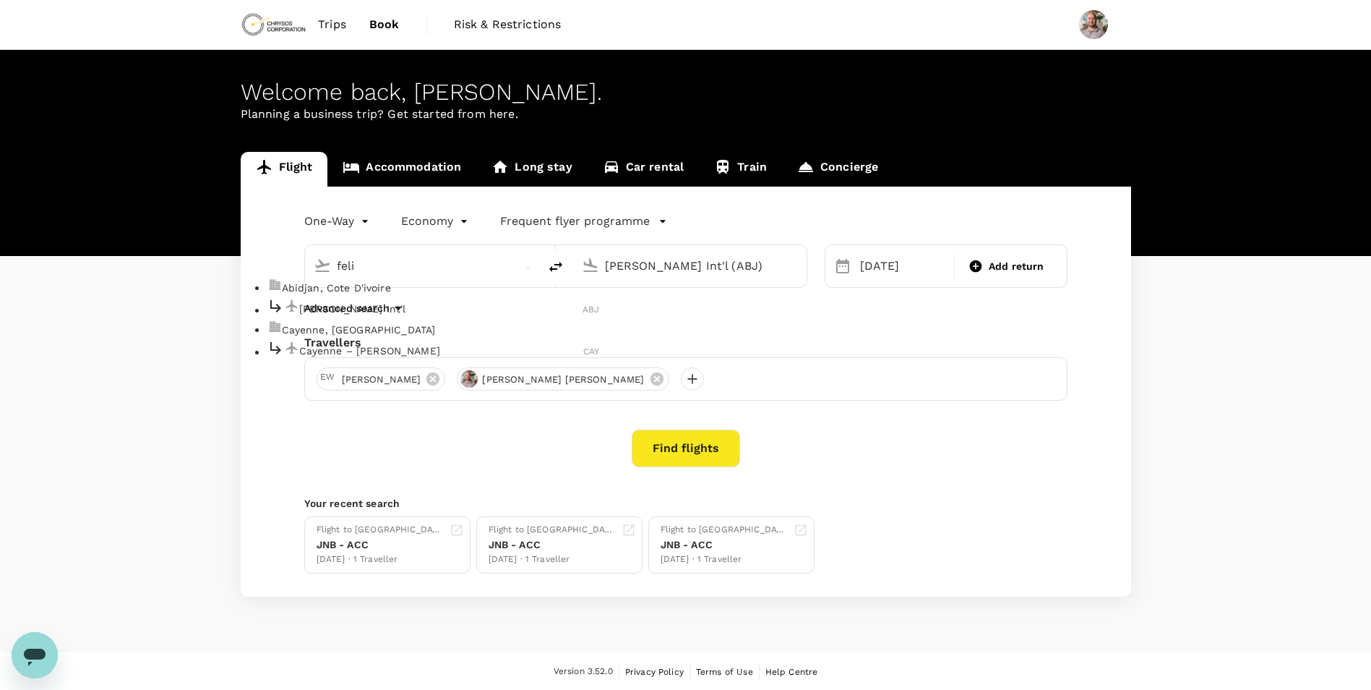
click at [401, 319] on div "[PERSON_NAME] Int'l ABJ" at bounding box center [433, 308] width 333 height 22
type input "[PERSON_NAME] Int'l (ABJ)"
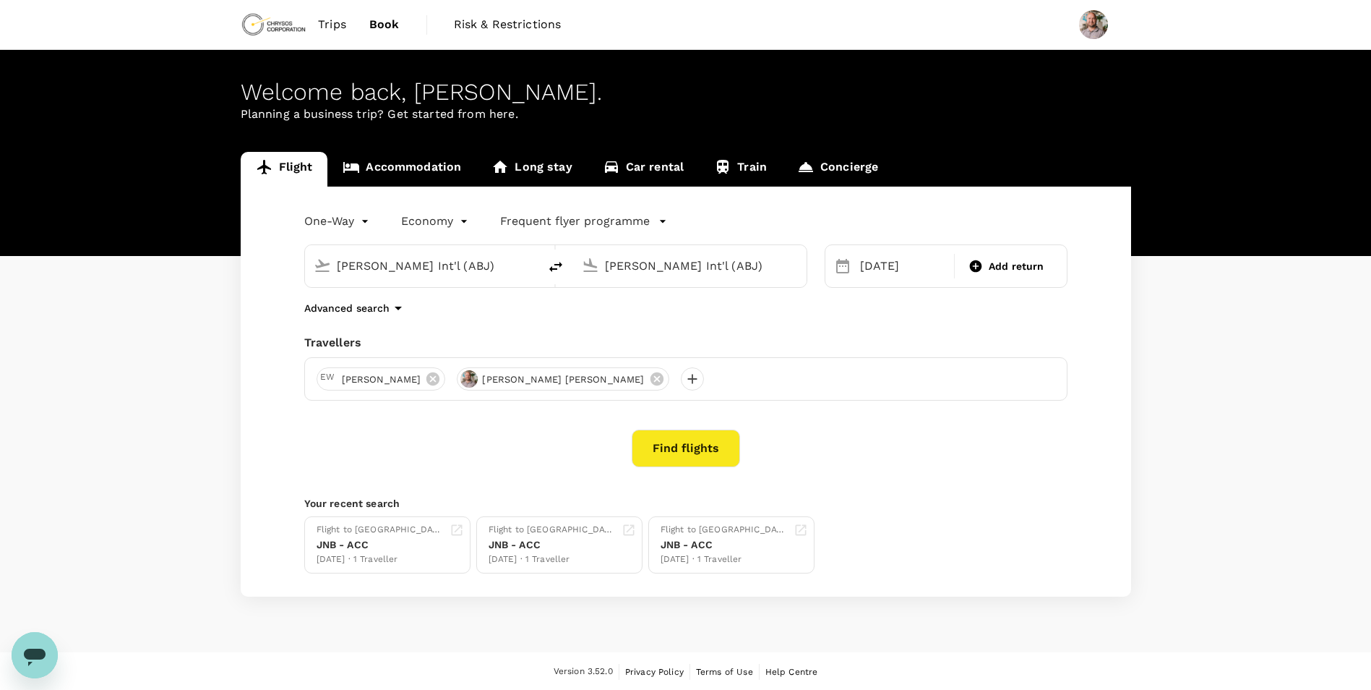
scroll to position [0, 30]
click at [630, 269] on input "[PERSON_NAME] Int'l (ABJ)" at bounding box center [690, 265] width 171 height 22
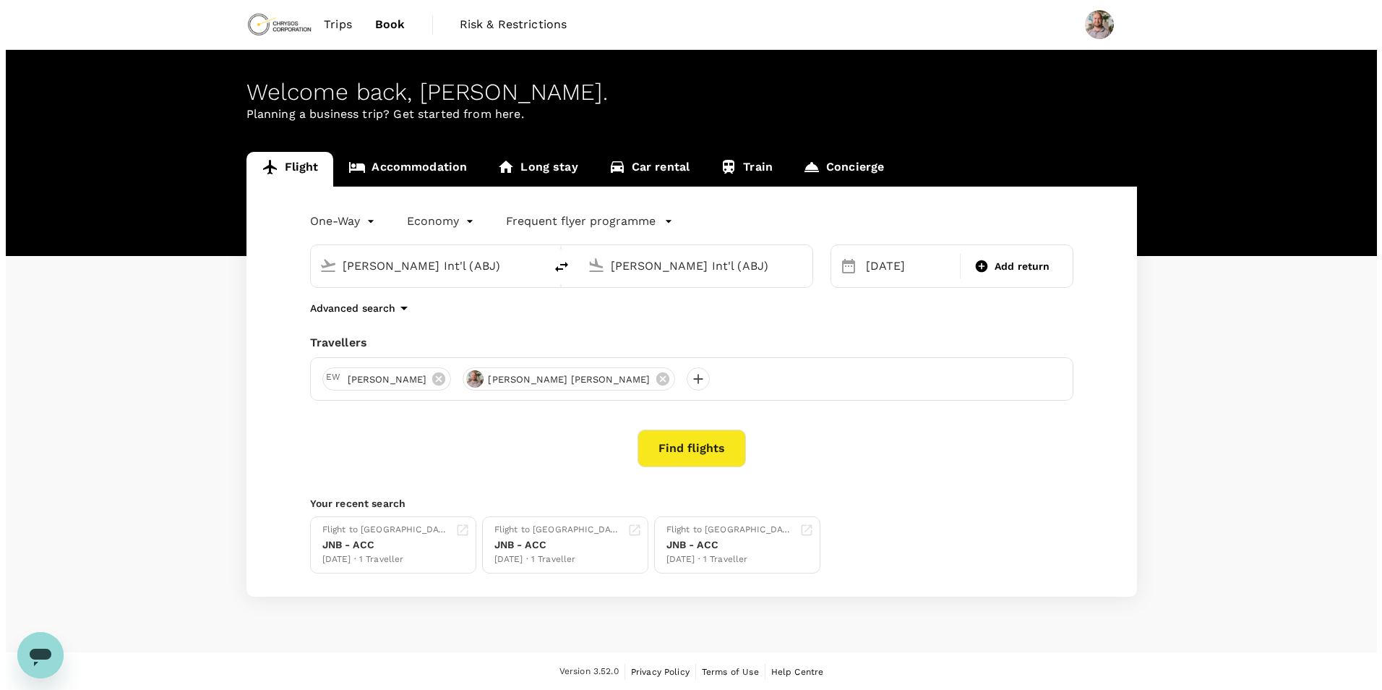
scroll to position [0, 0]
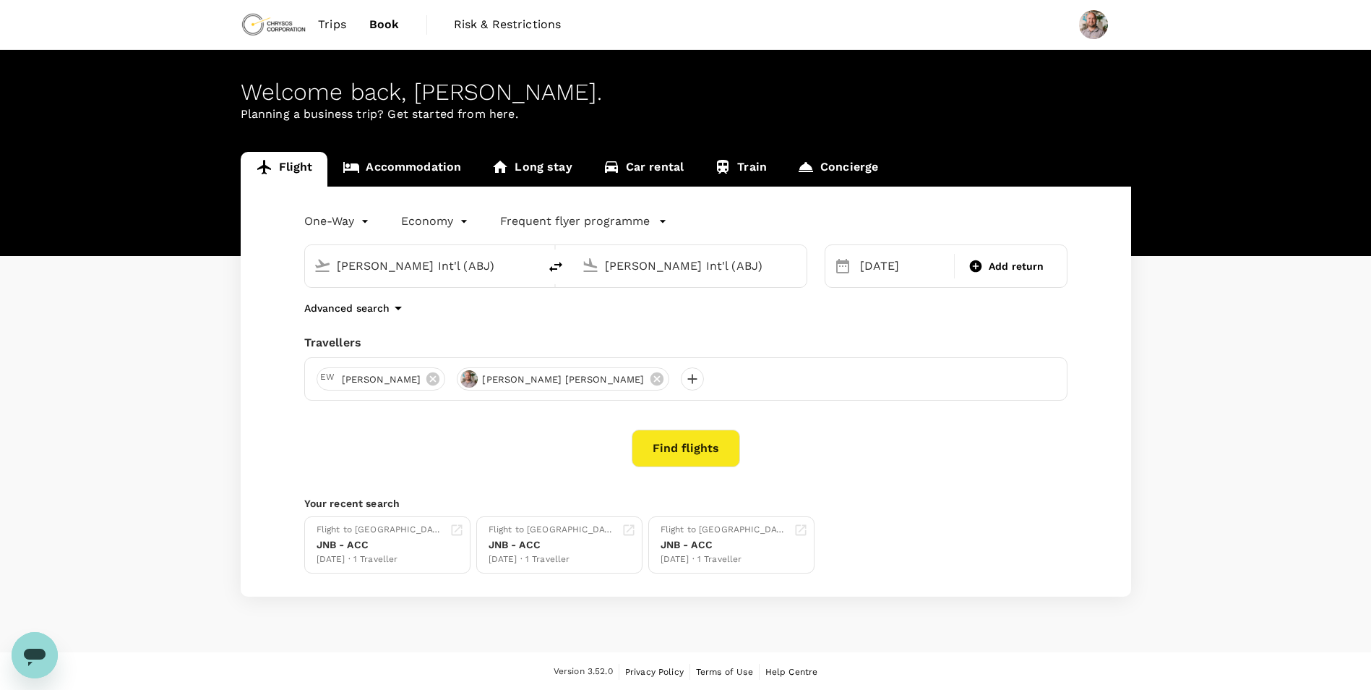
click at [489, 268] on input "[PERSON_NAME] Int'l (ABJ)" at bounding box center [422, 265] width 171 height 22
click at [655, 258] on input "[PERSON_NAME] Int'l (ABJ)" at bounding box center [690, 265] width 171 height 22
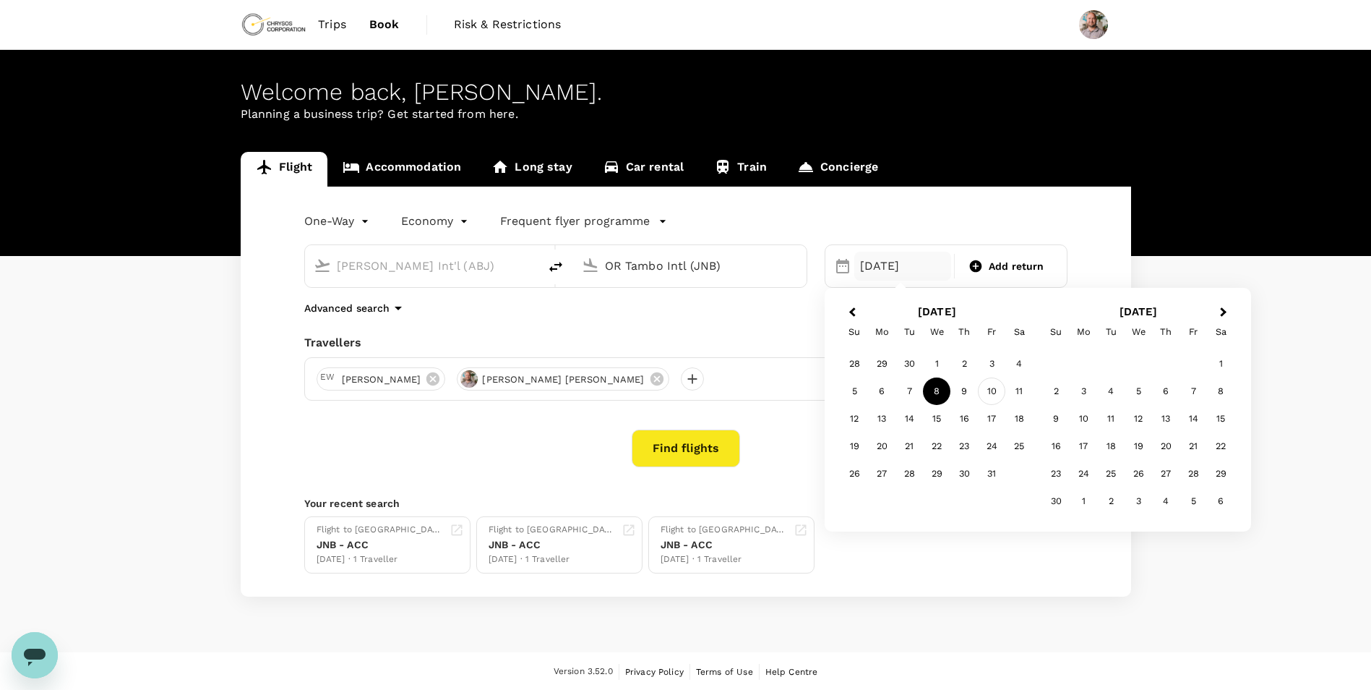
type input "OR Tambo Intl (JNB)"
click at [1002, 396] on div "10" at bounding box center [991, 390] width 27 height 27
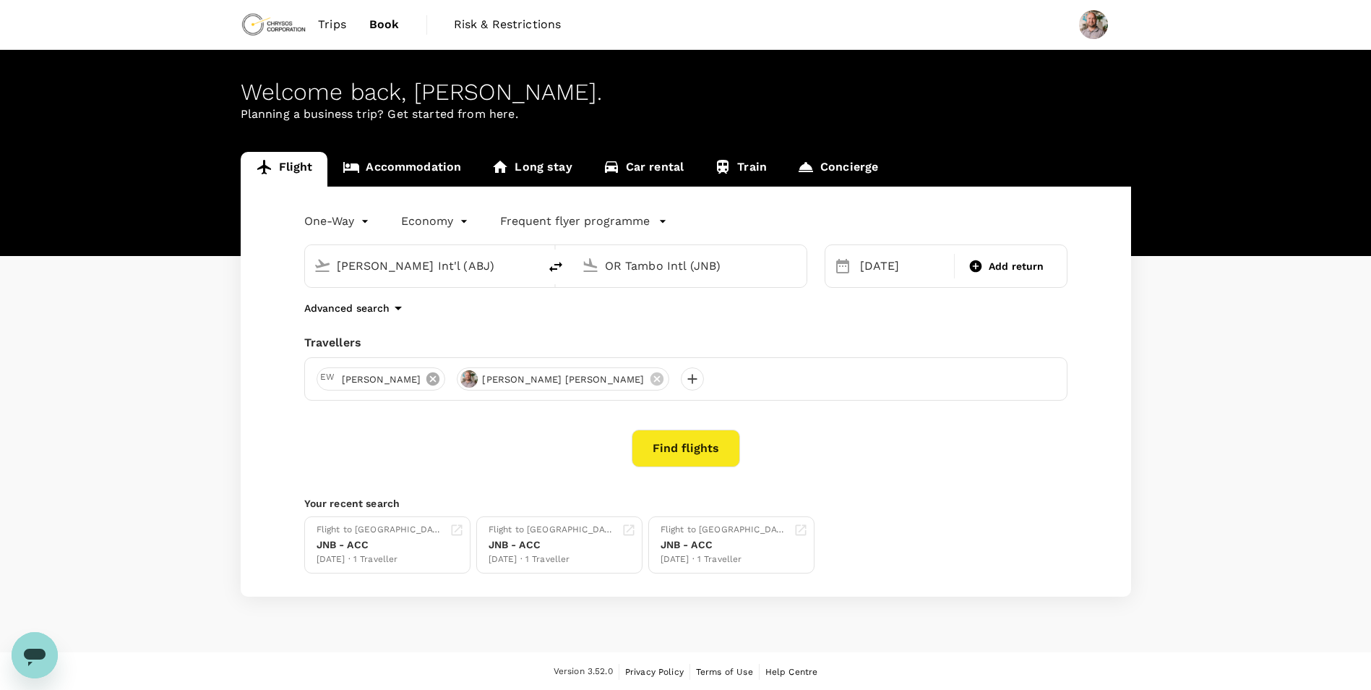
click at [441, 379] on icon at bounding box center [433, 379] width 16 height 16
click at [664, 443] on button "Find flights" at bounding box center [686, 448] width 108 height 38
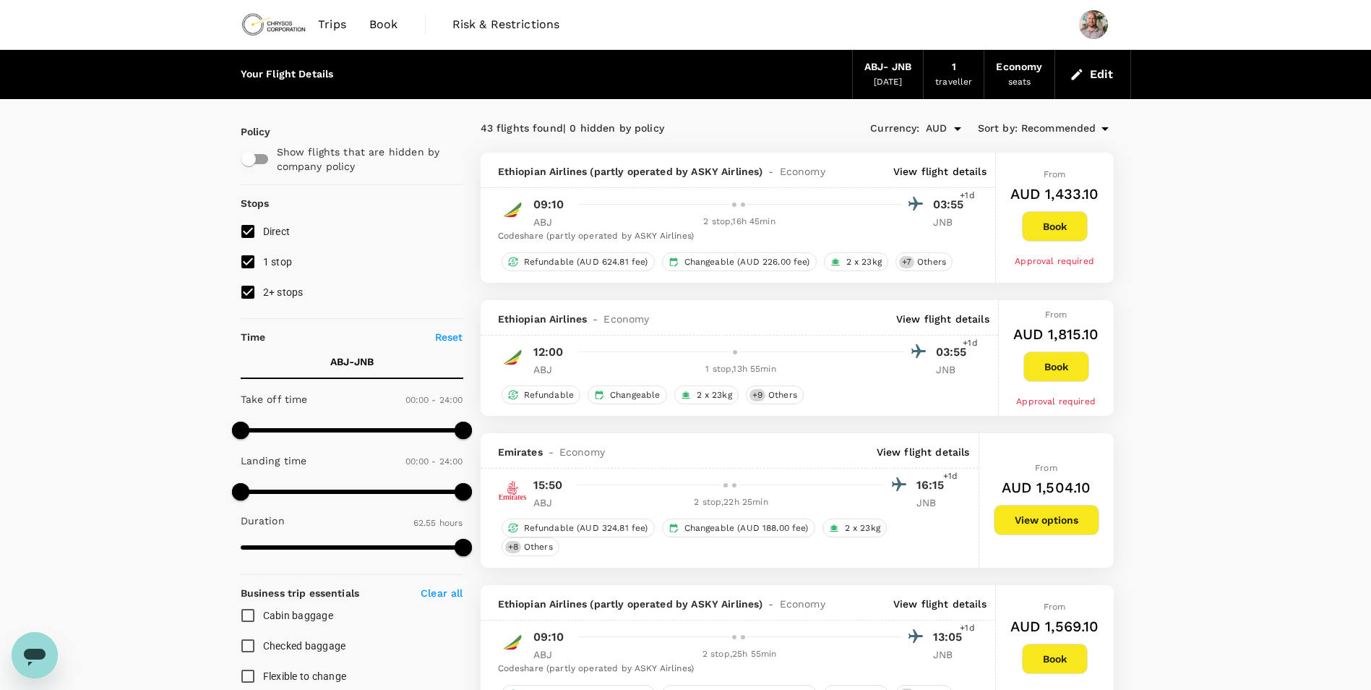
click at [903, 453] on p "View flight details" at bounding box center [923, 452] width 93 height 14
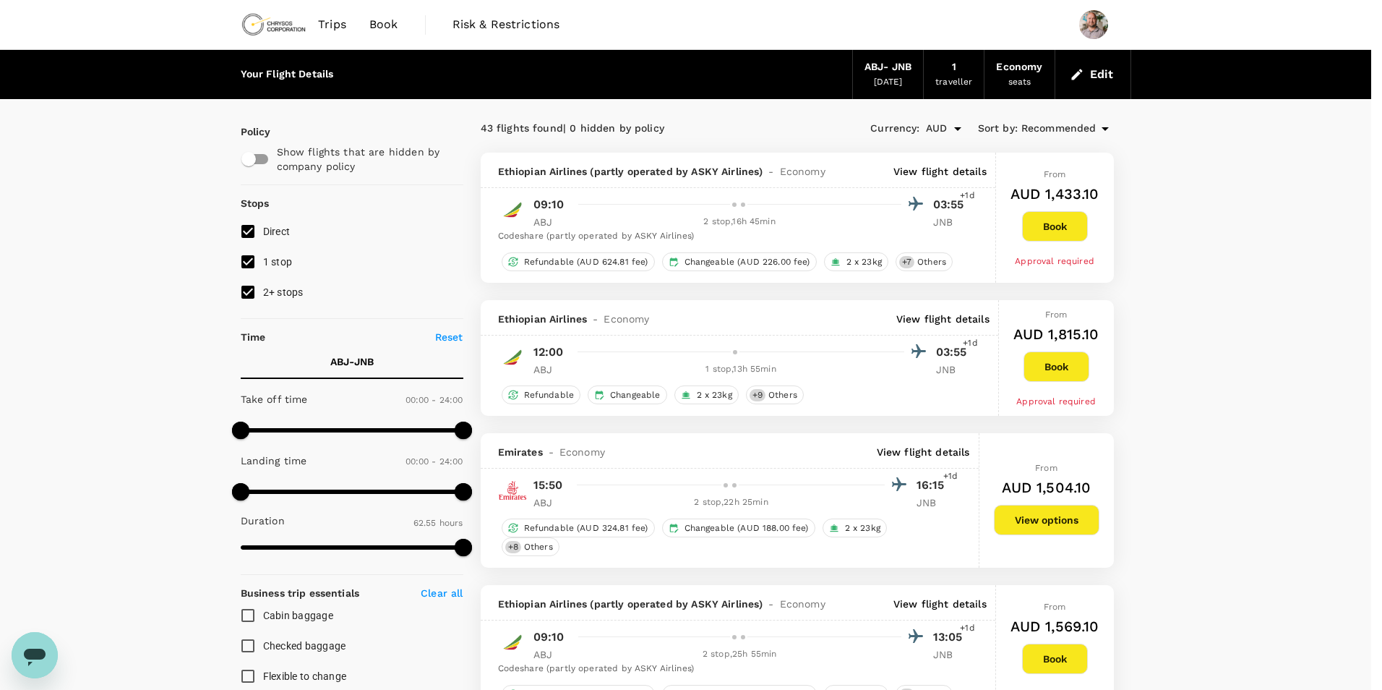
scroll to position [69, 0]
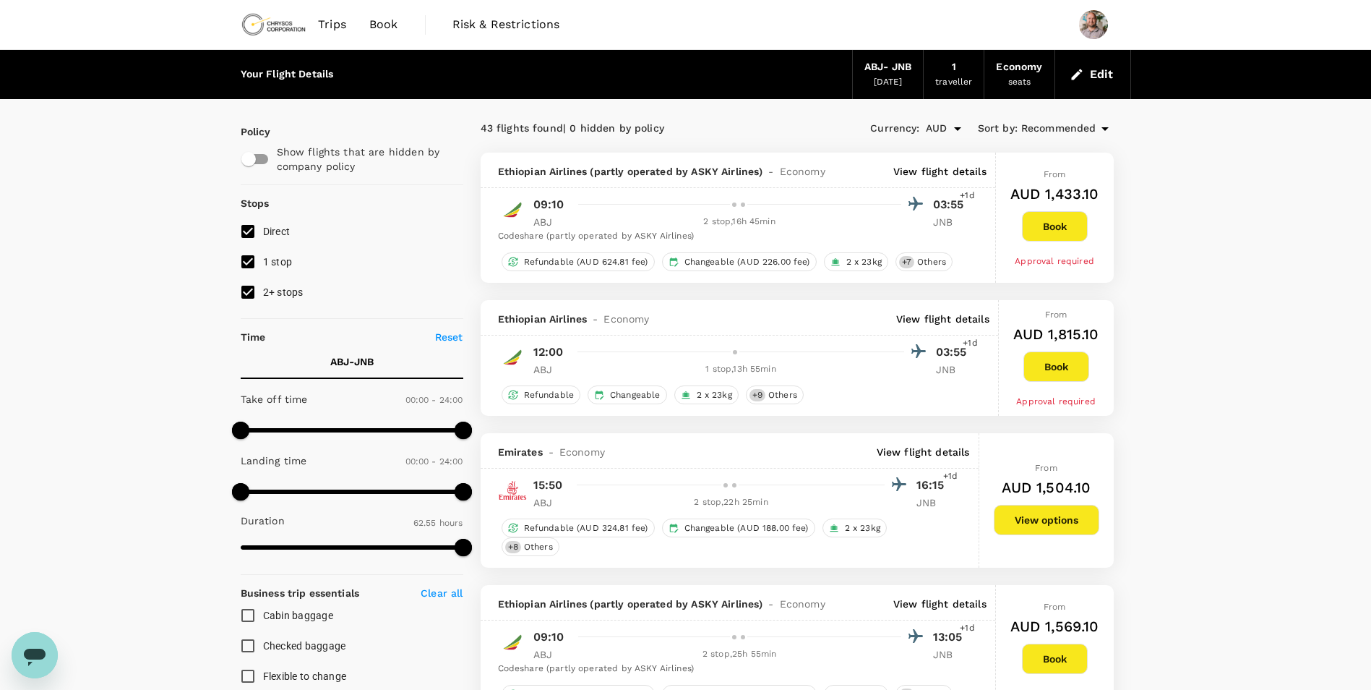
click at [943, 169] on p "View flight details" at bounding box center [939, 171] width 93 height 14
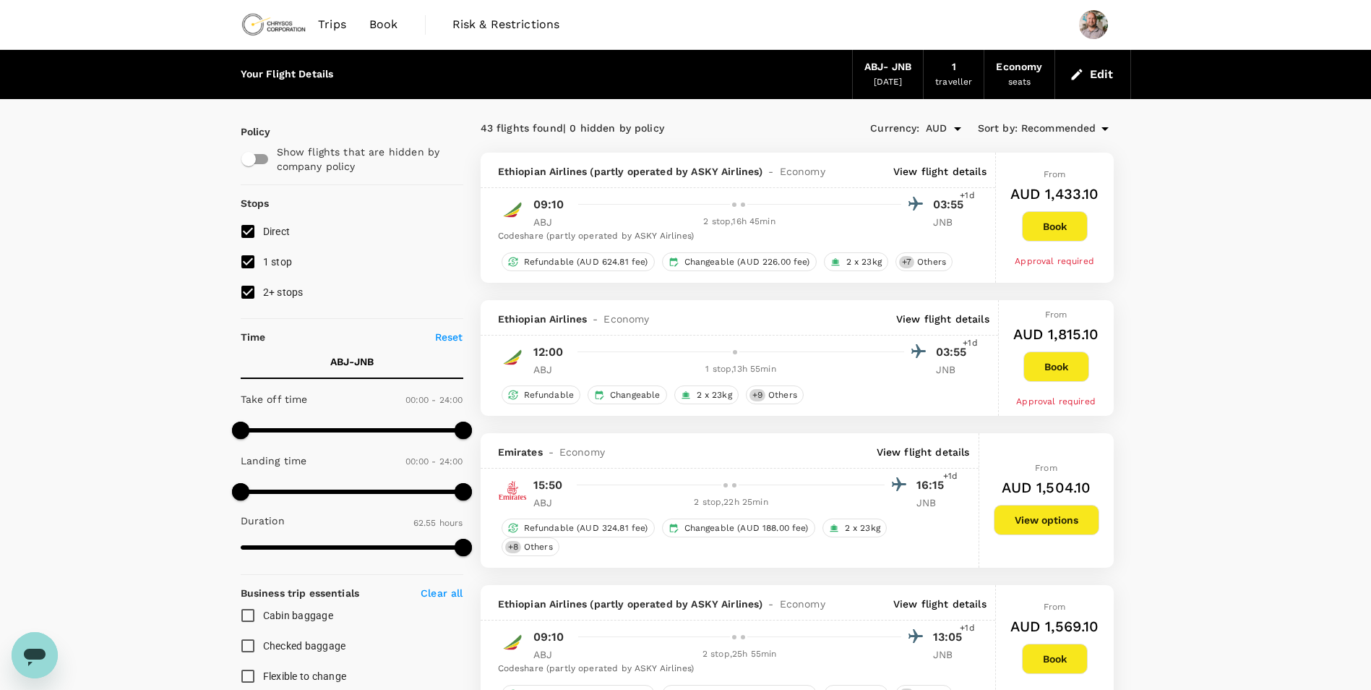
click at [940, 456] on p "View flight details" at bounding box center [923, 452] width 93 height 14
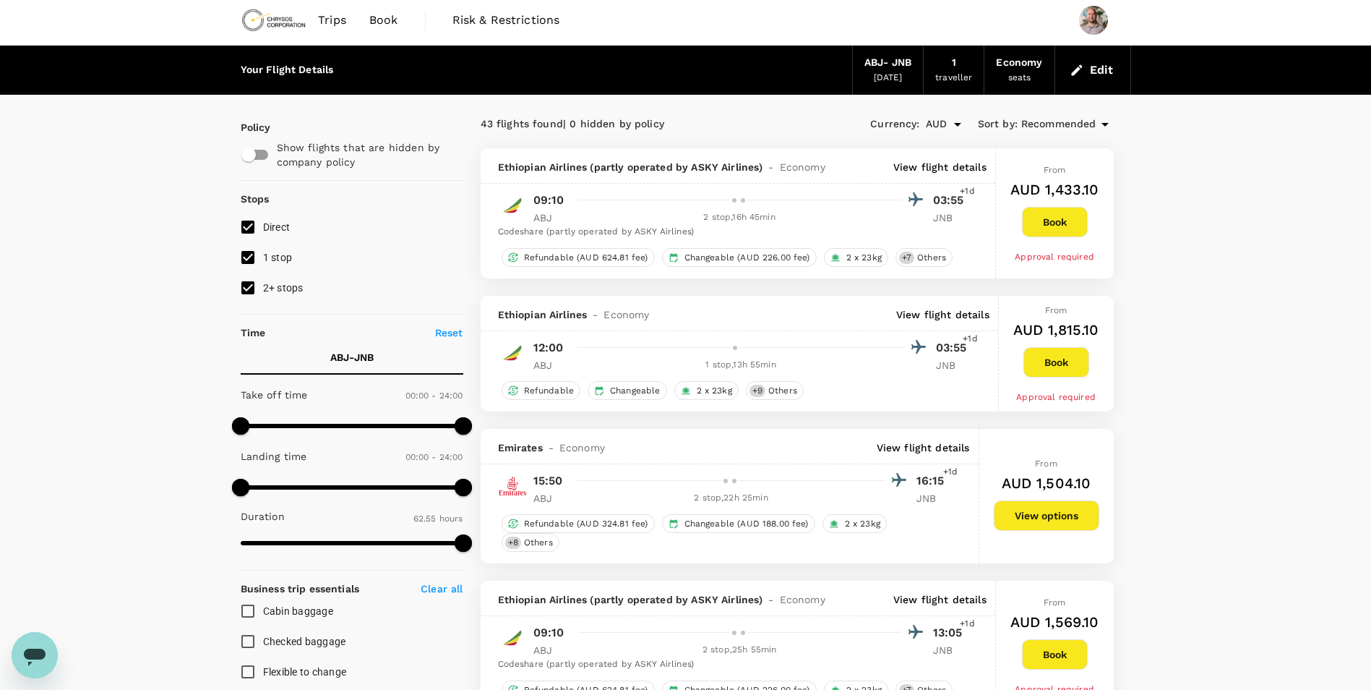
scroll to position [0, 0]
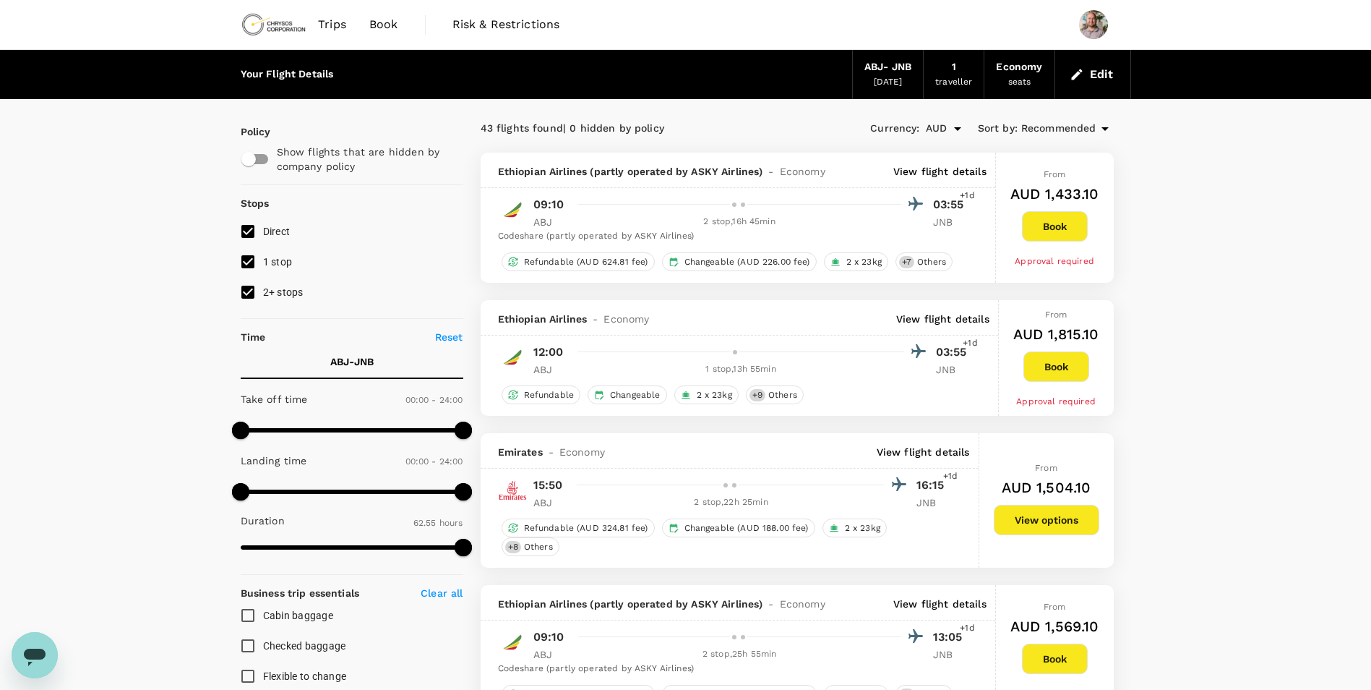
click at [938, 168] on p "View flight details" at bounding box center [939, 171] width 93 height 14
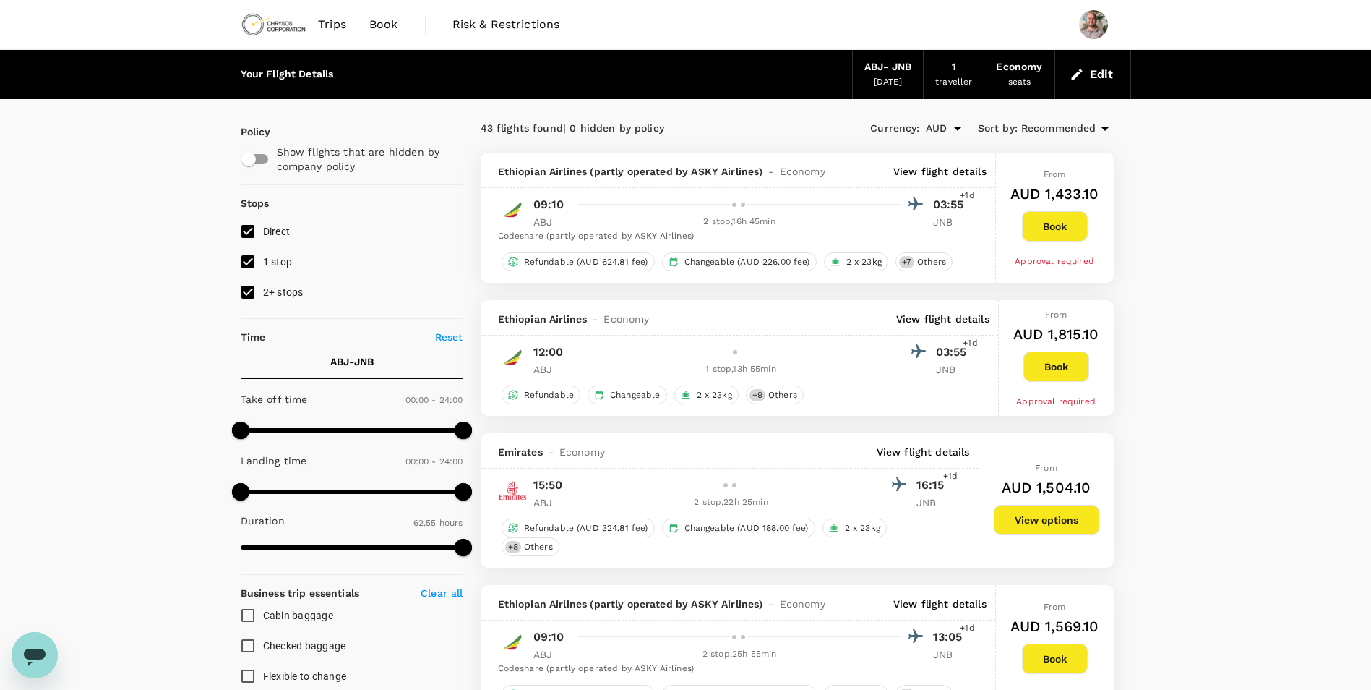
click at [948, 318] on p "View flight details" at bounding box center [942, 319] width 93 height 14
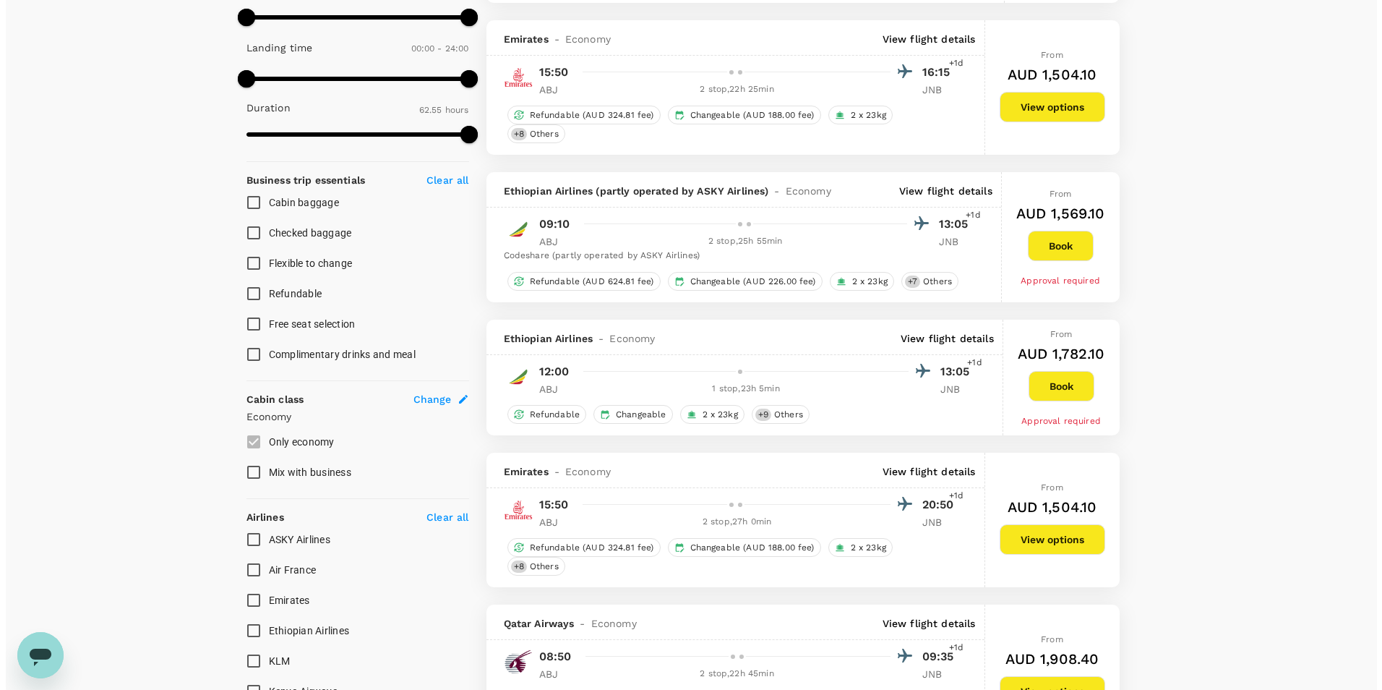
scroll to position [217, 0]
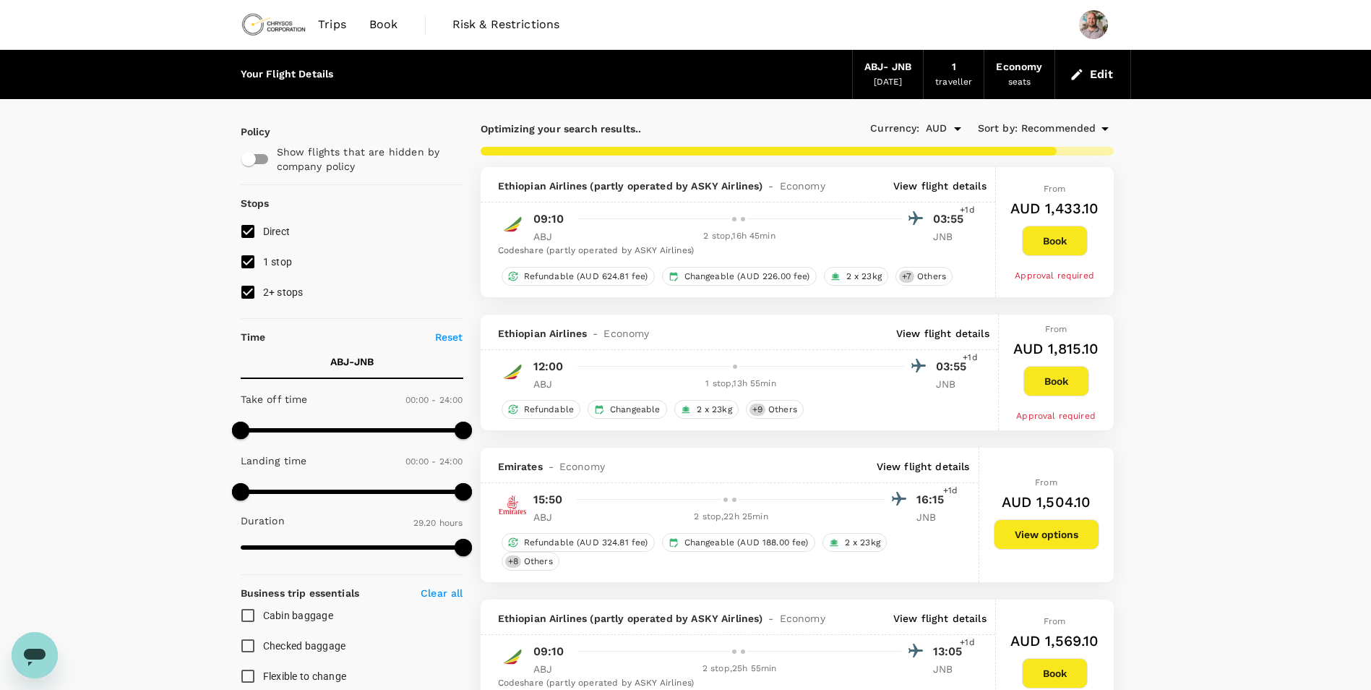
type input "3775"
